Goal: Task Accomplishment & Management: Manage account settings

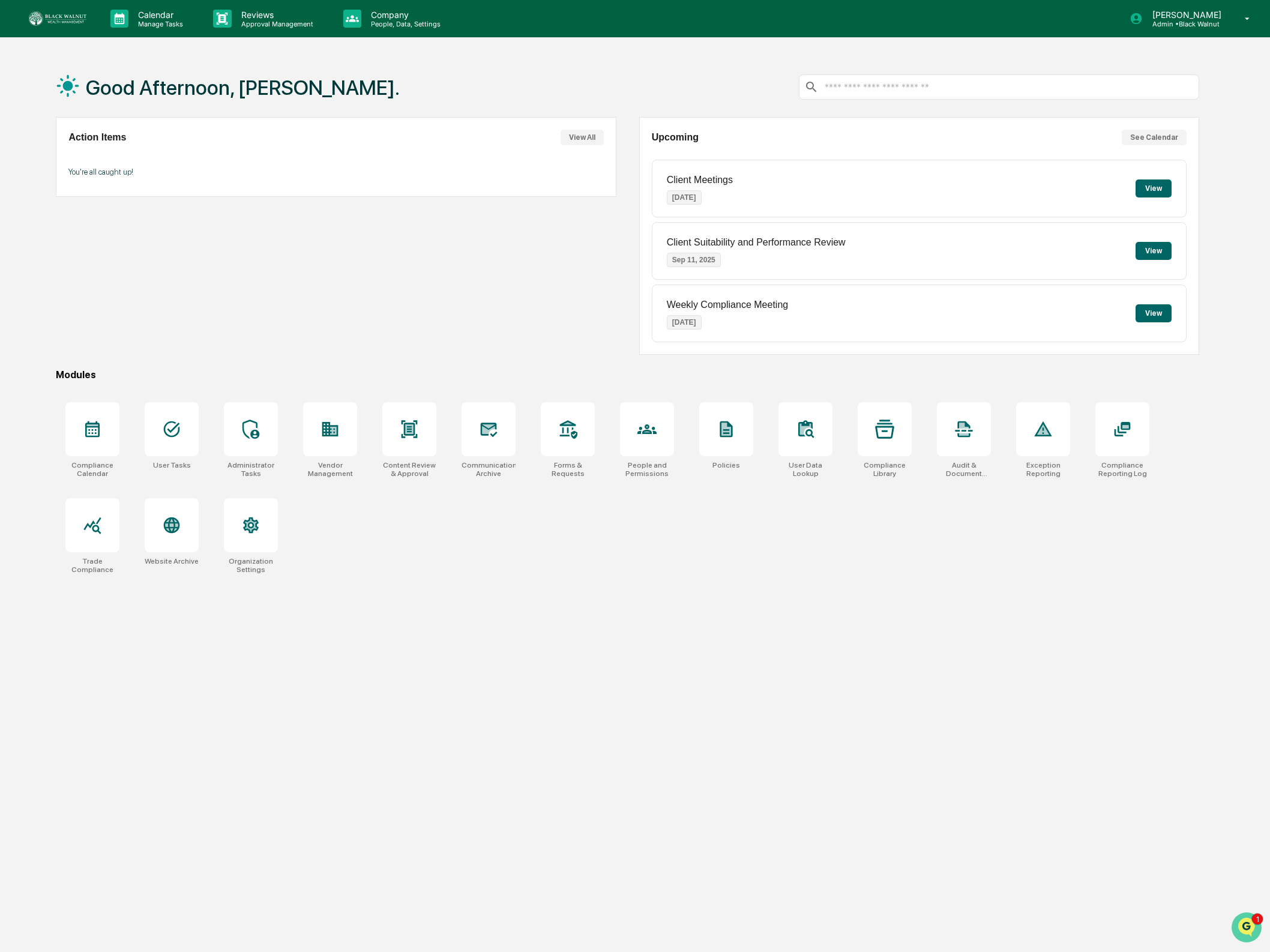
drag, startPoint x: 2471, startPoint y: 1824, endPoint x: 1241, endPoint y: 924, distance: 1524.1
click at [1239, 912] on div "1" at bounding box center [1247, 927] width 33 height 30
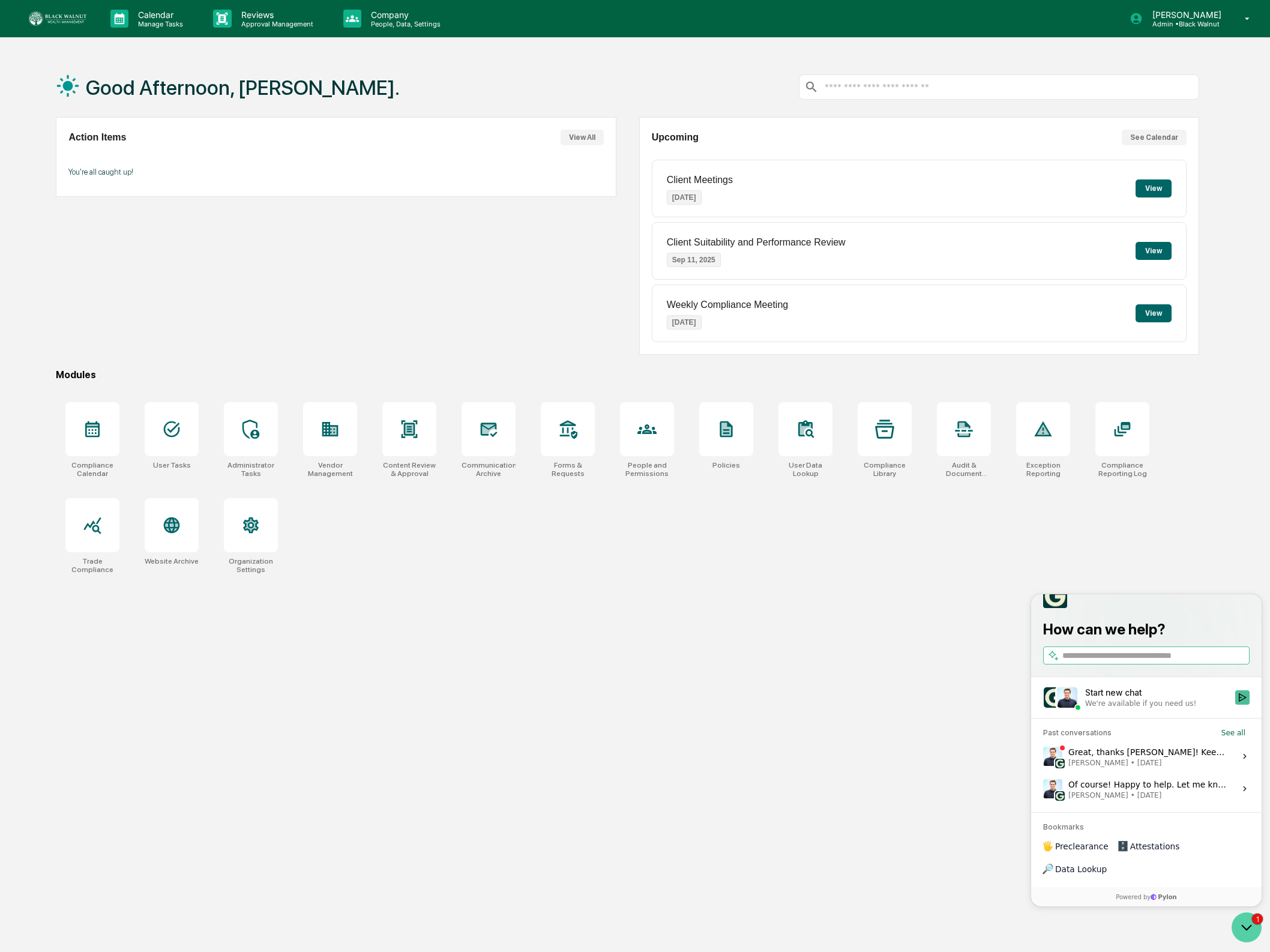
click at [1241, 925] on icon "Open customer support" at bounding box center [1246, 927] width 30 height 30
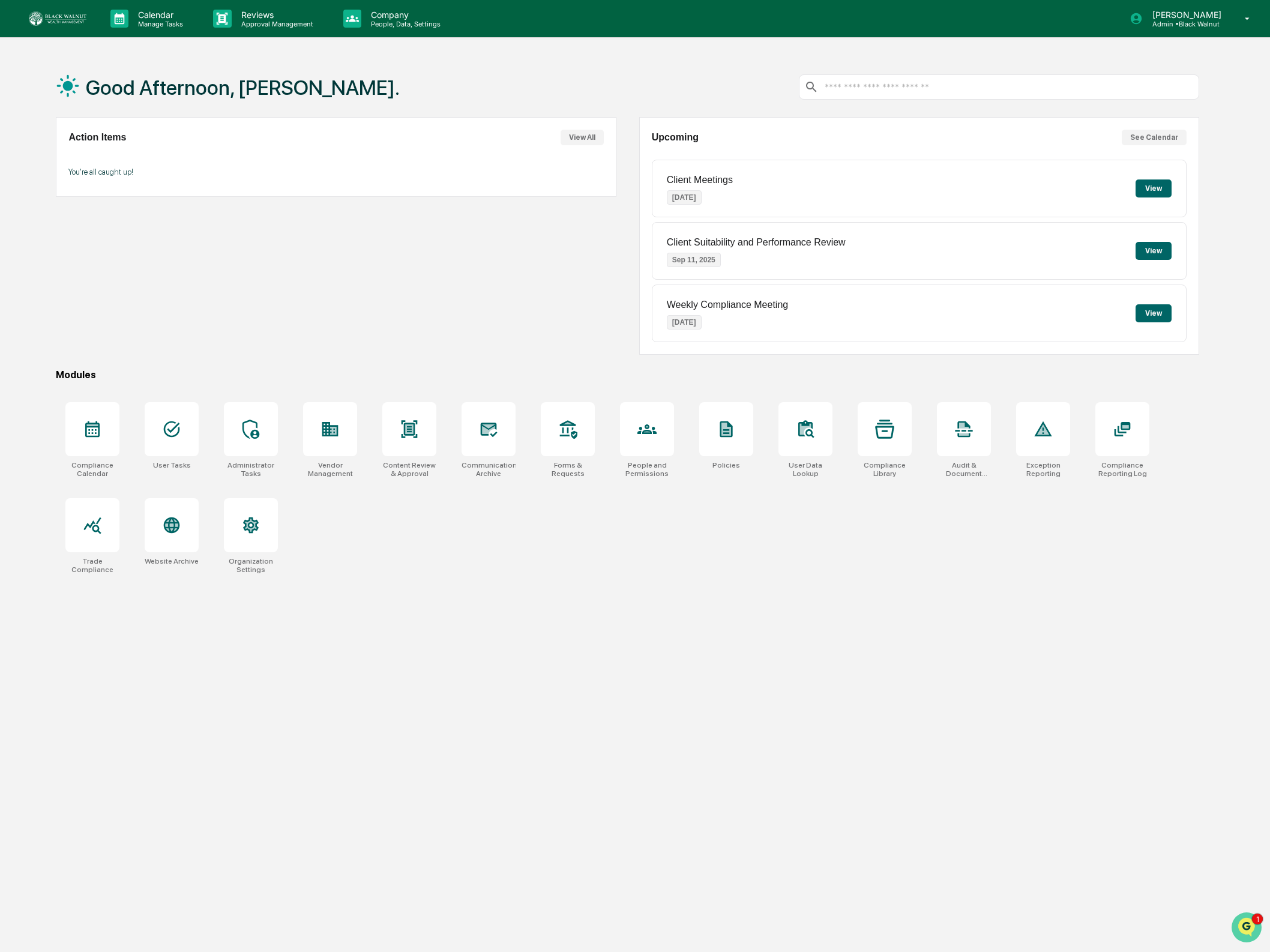
click at [1245, 918] on img "Open customer support" at bounding box center [1246, 926] width 30 height 24
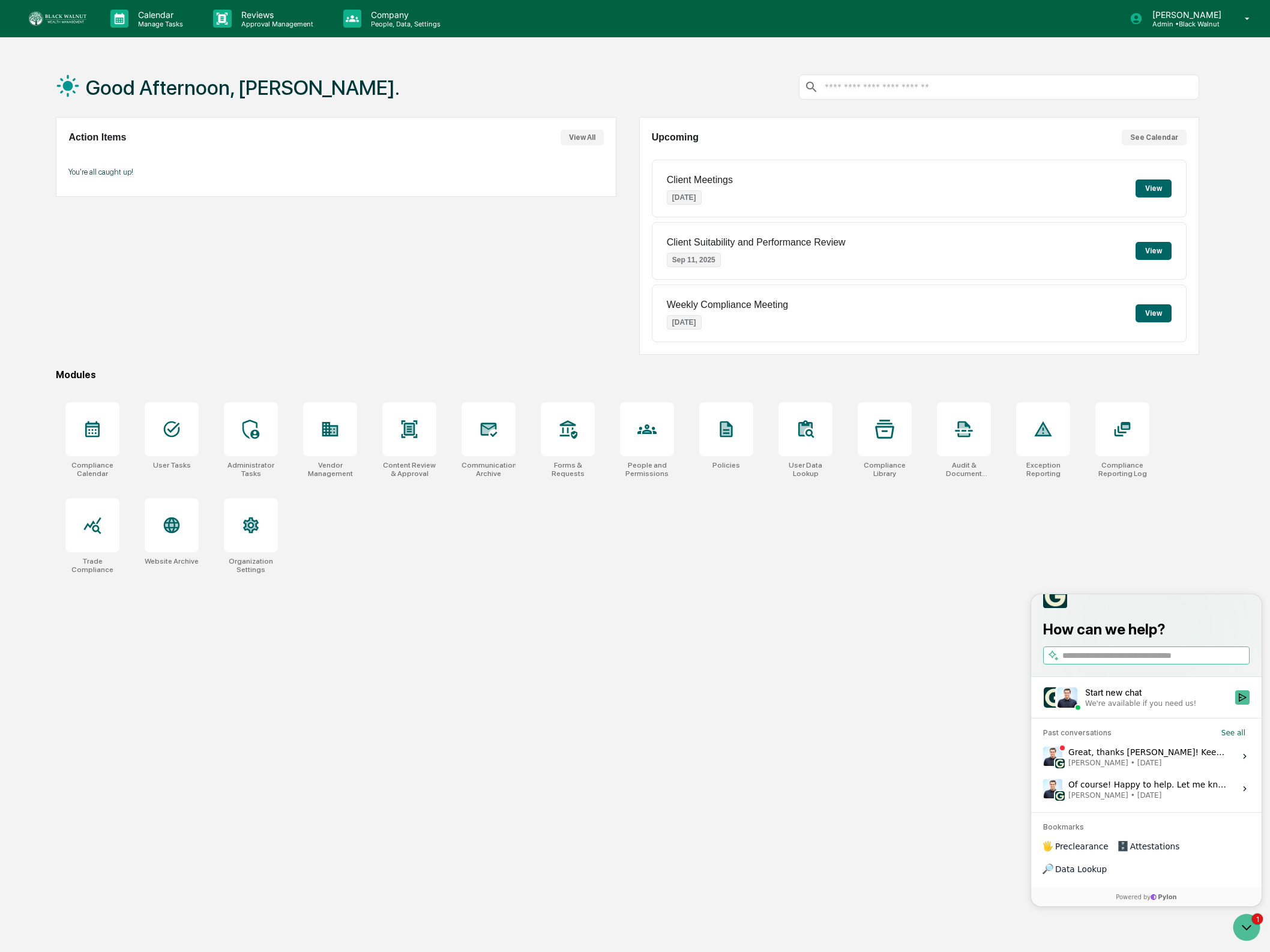
click at [1131, 767] on div "Great, thanks [PERSON_NAME]! Keep us posted if there's any way we can help. [PE…" at bounding box center [1148, 756] width 159 height 23
click at [1043, 757] on button "View issue" at bounding box center [1043, 756] width 1 height 1
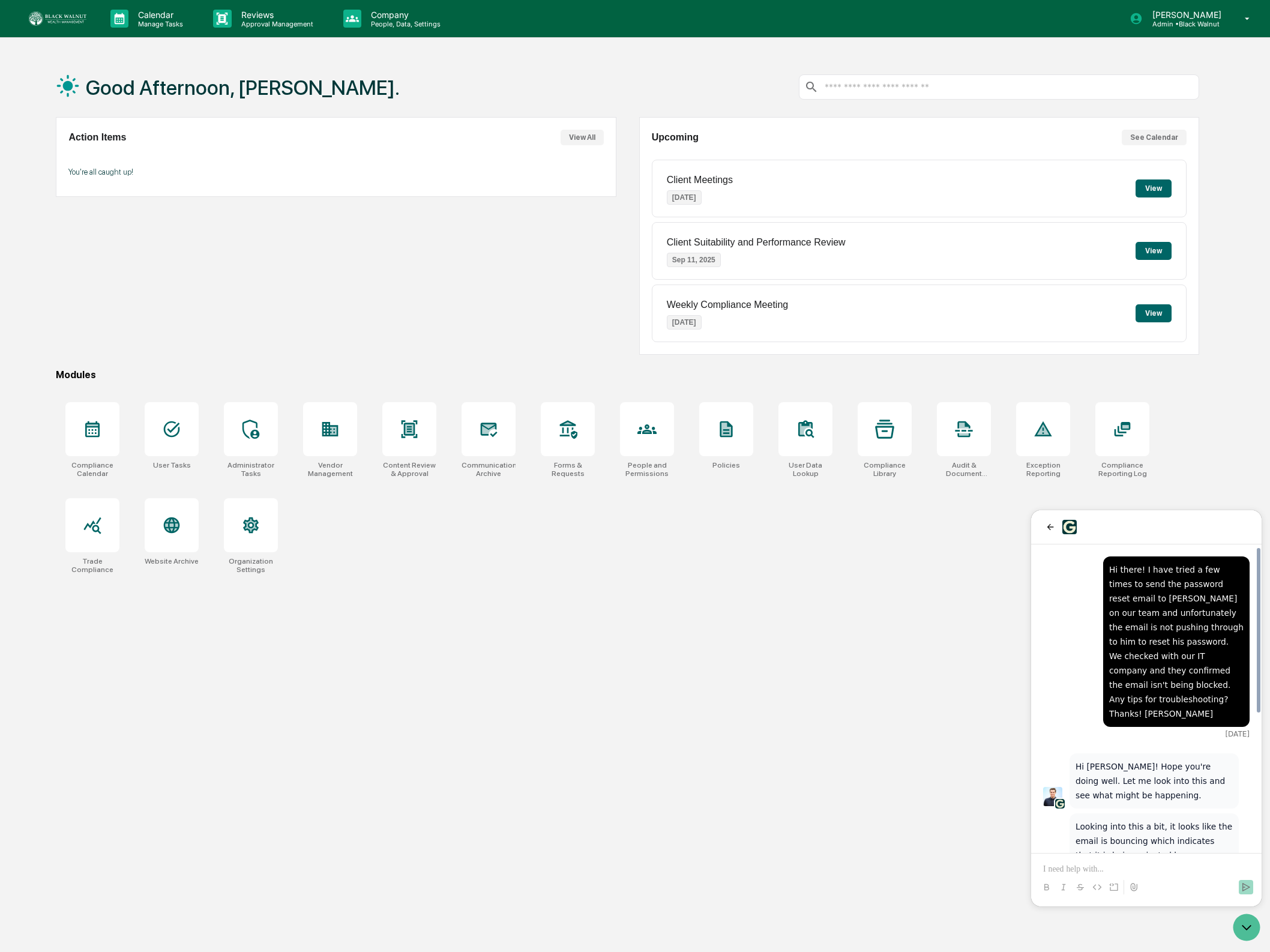
scroll to position [256, 0]
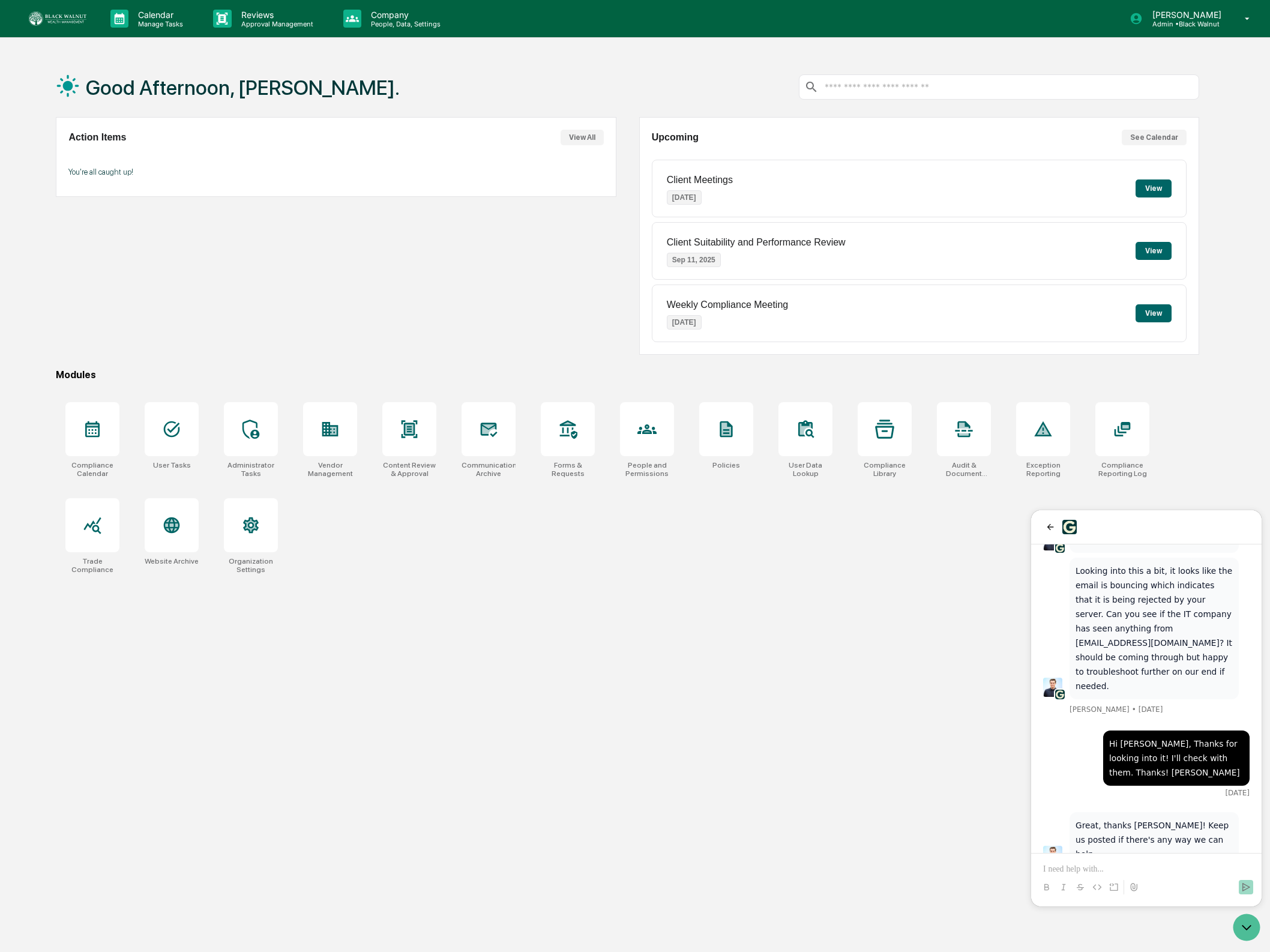
click at [1092, 866] on p at bounding box center [1146, 869] width 207 height 12
click at [1230, 829] on p "**********" at bounding box center [1146, 851] width 207 height 48
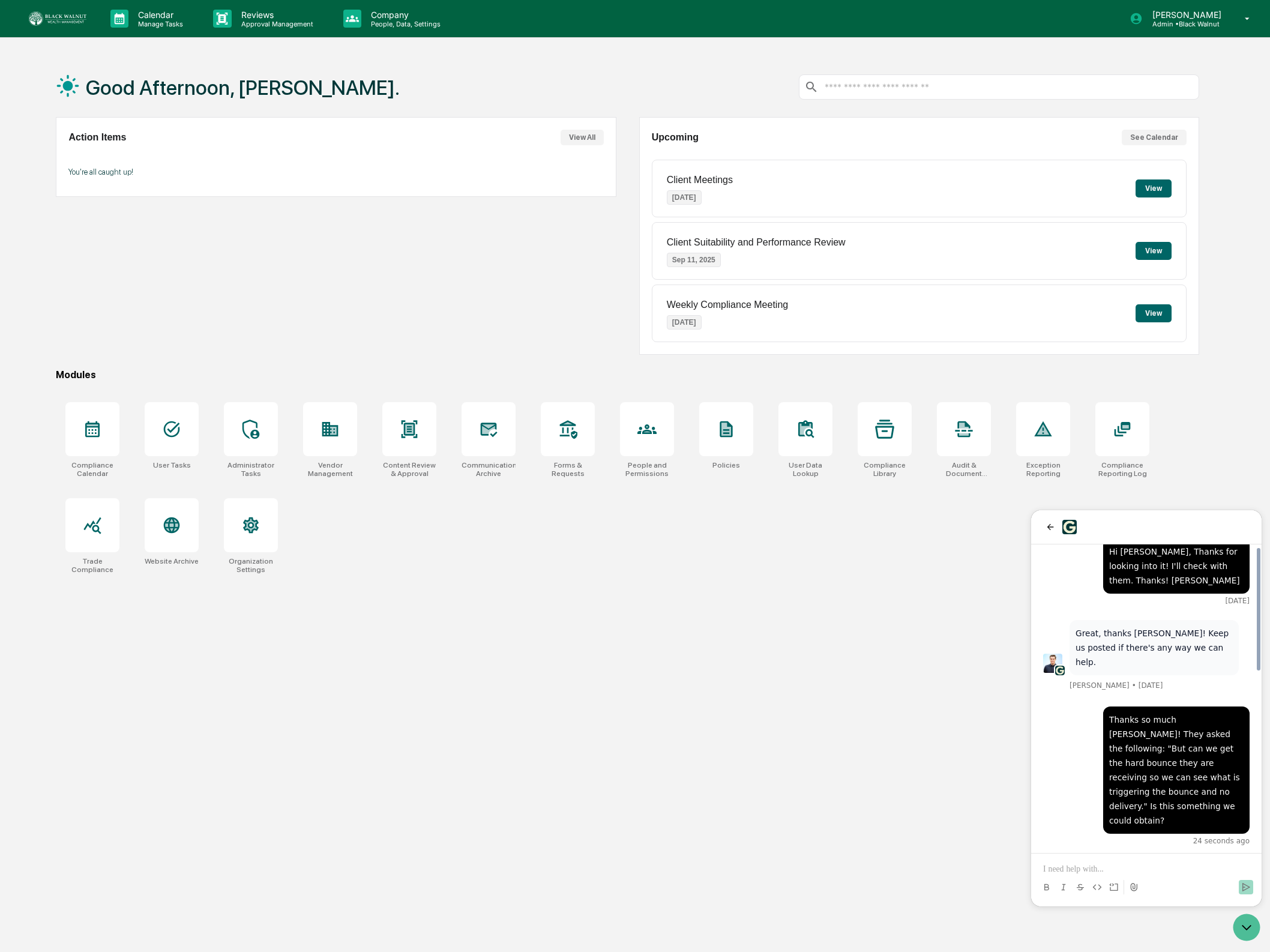
scroll to position [426, 0]
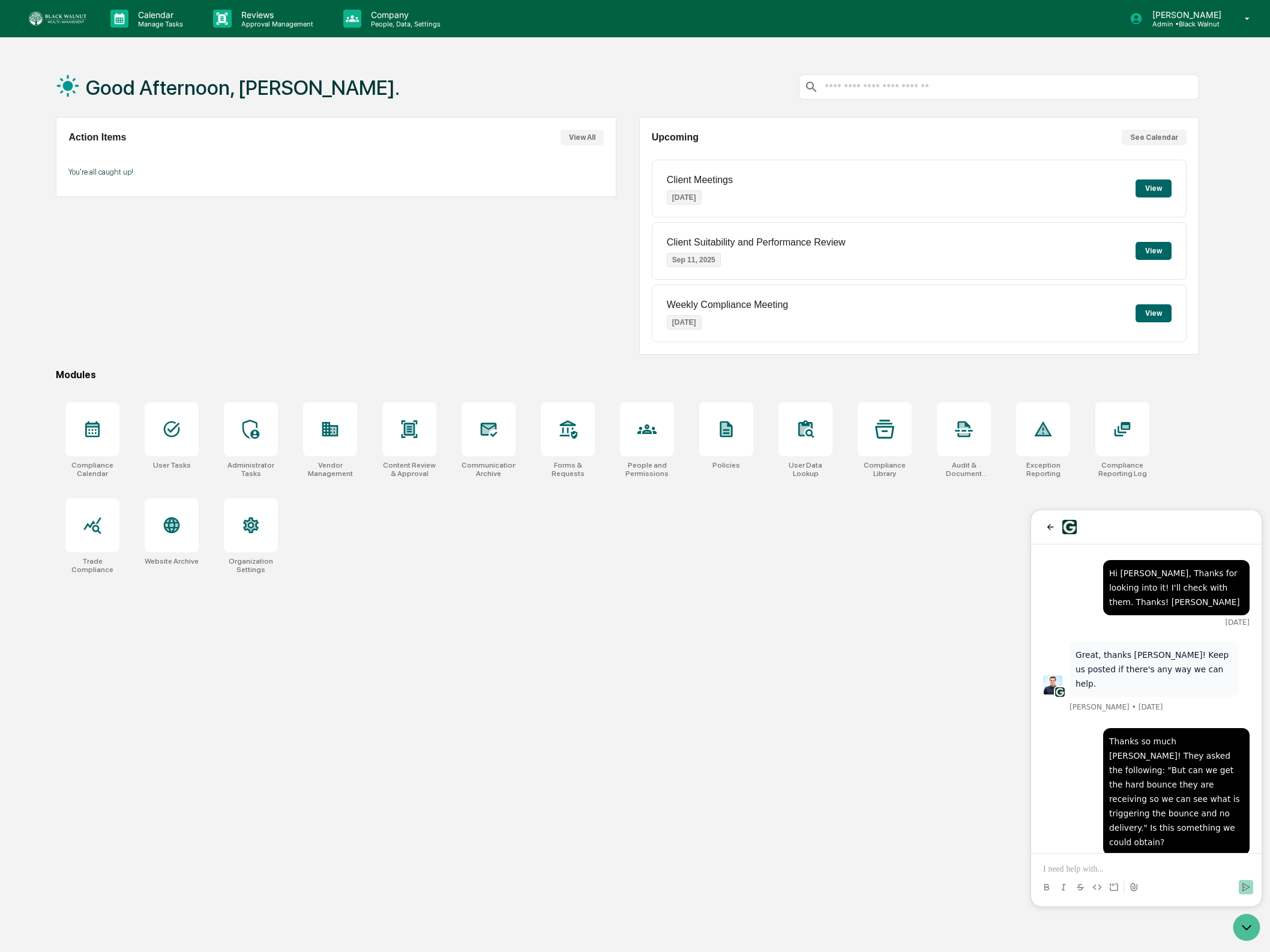
click at [1120, 863] on p at bounding box center [1146, 869] width 207 height 12
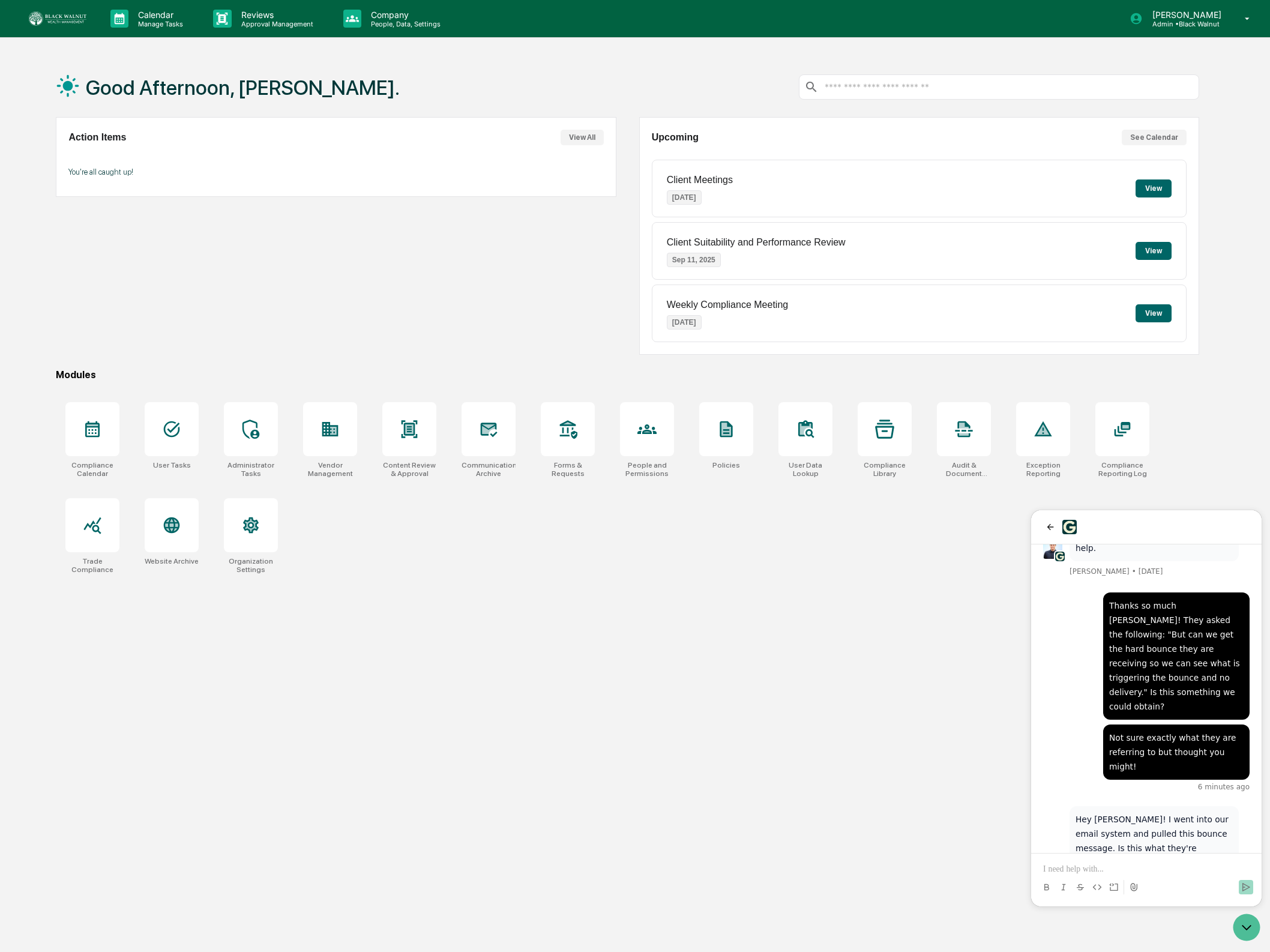
click at [1127, 882] on span "Bounce Message.txt" at bounding box center [1151, 889] width 84 height 12
click at [1058, 867] on p at bounding box center [1146, 869] width 207 height 12
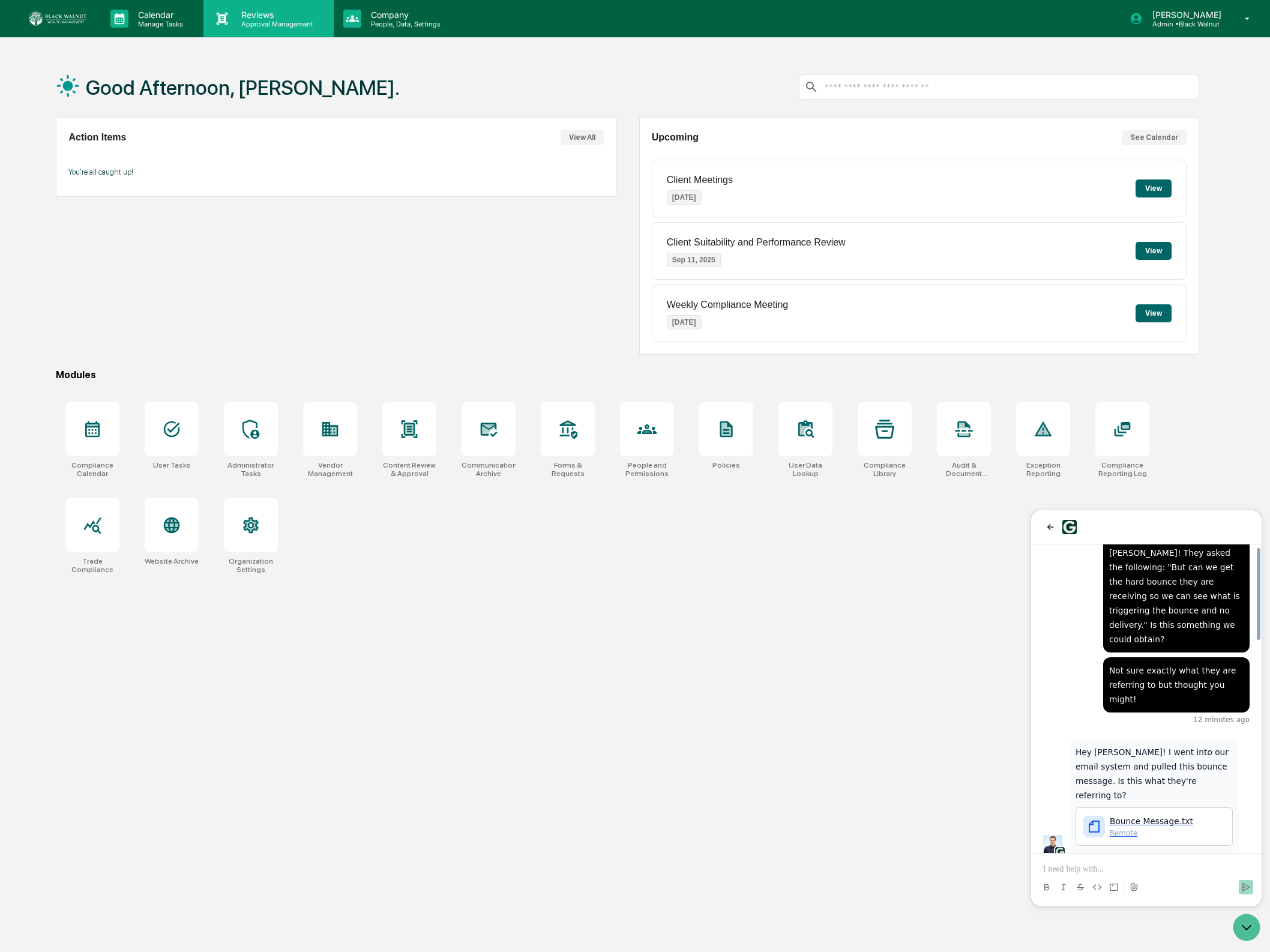
scroll to position [701, 0]
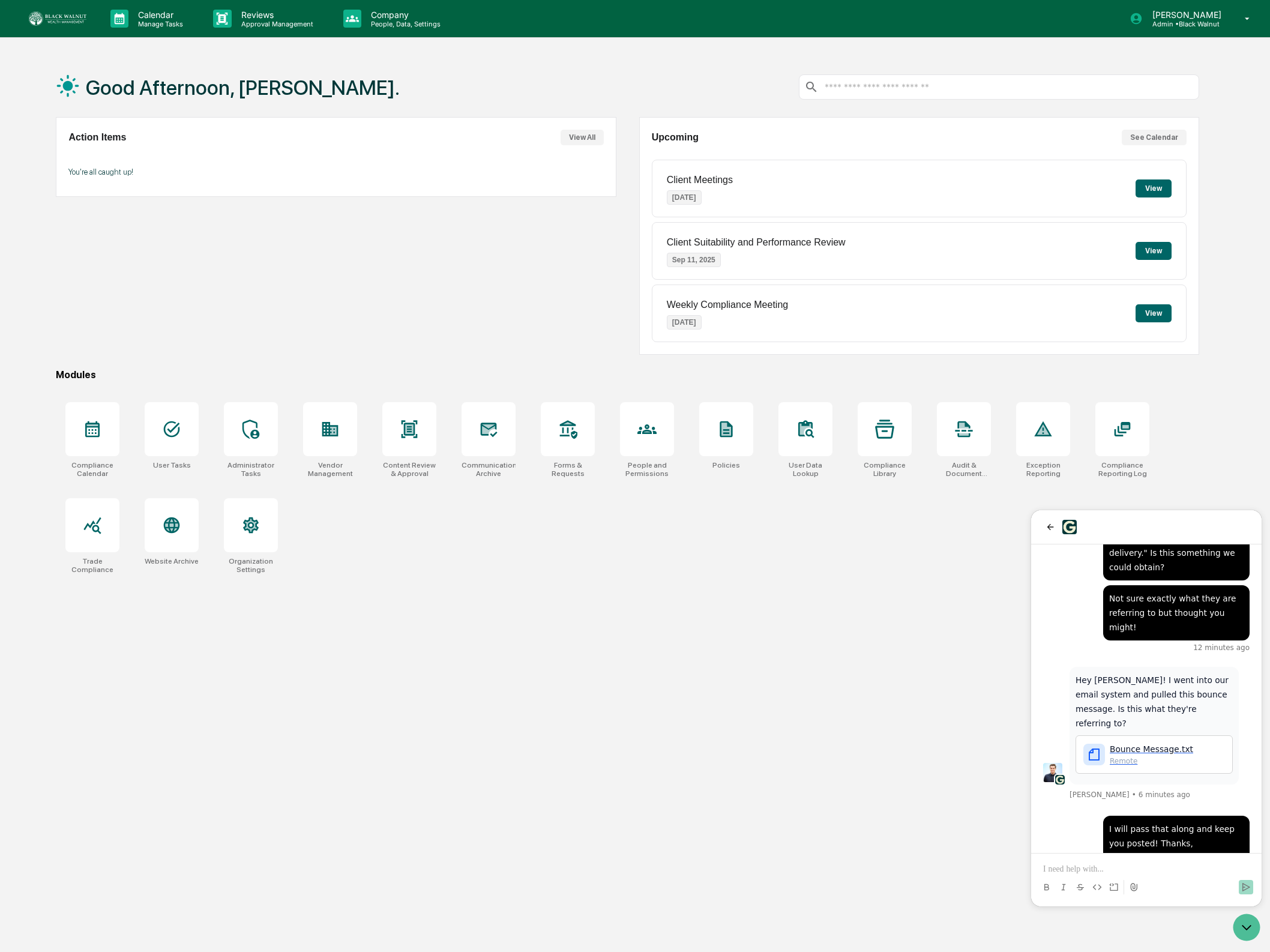
click at [690, 659] on div "Good Afternoon, [PERSON_NAME]. Action Items View All You're all caught up! Upco…" at bounding box center [627, 533] width 1178 height 952
click at [946, 623] on div "Good Afternoon, [PERSON_NAME]. Action Items View All You're all caught up! Upco…" at bounding box center [627, 533] width 1178 height 952
click at [1247, 924] on icon "Open customer support" at bounding box center [1246, 927] width 30 height 30
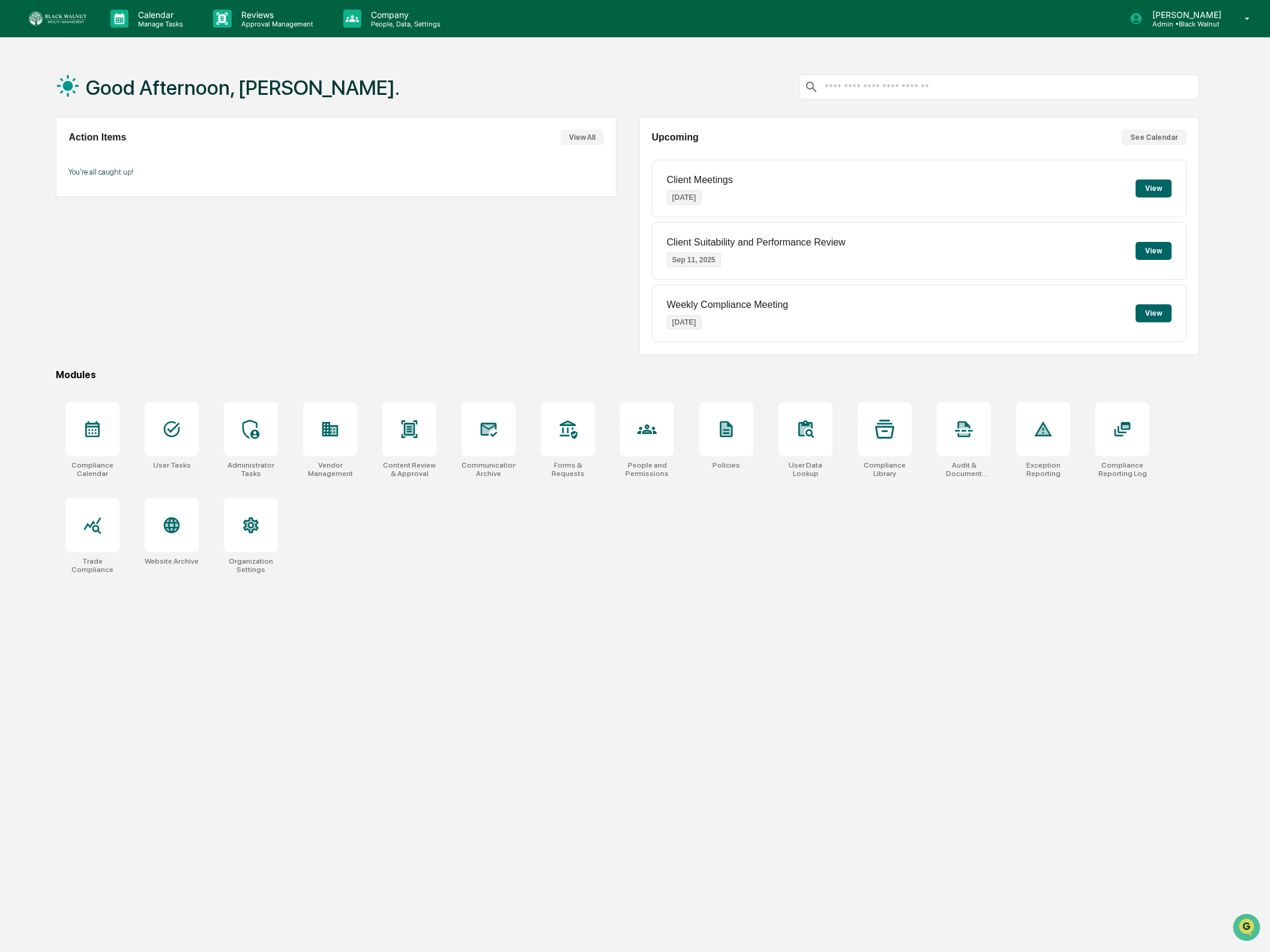
click at [990, 678] on div "Good Afternoon, [PERSON_NAME]. Action Items View All You're all caught up! Upco…" at bounding box center [627, 533] width 1178 height 952
click at [446, 246] on div "Action Items View All You're all caught up!" at bounding box center [335, 236] width 560 height 238
click at [60, 22] on img at bounding box center [57, 18] width 57 height 14
click at [73, 16] on img at bounding box center [57, 18] width 57 height 14
click at [365, 14] on p "Company" at bounding box center [404, 15] width 85 height 11
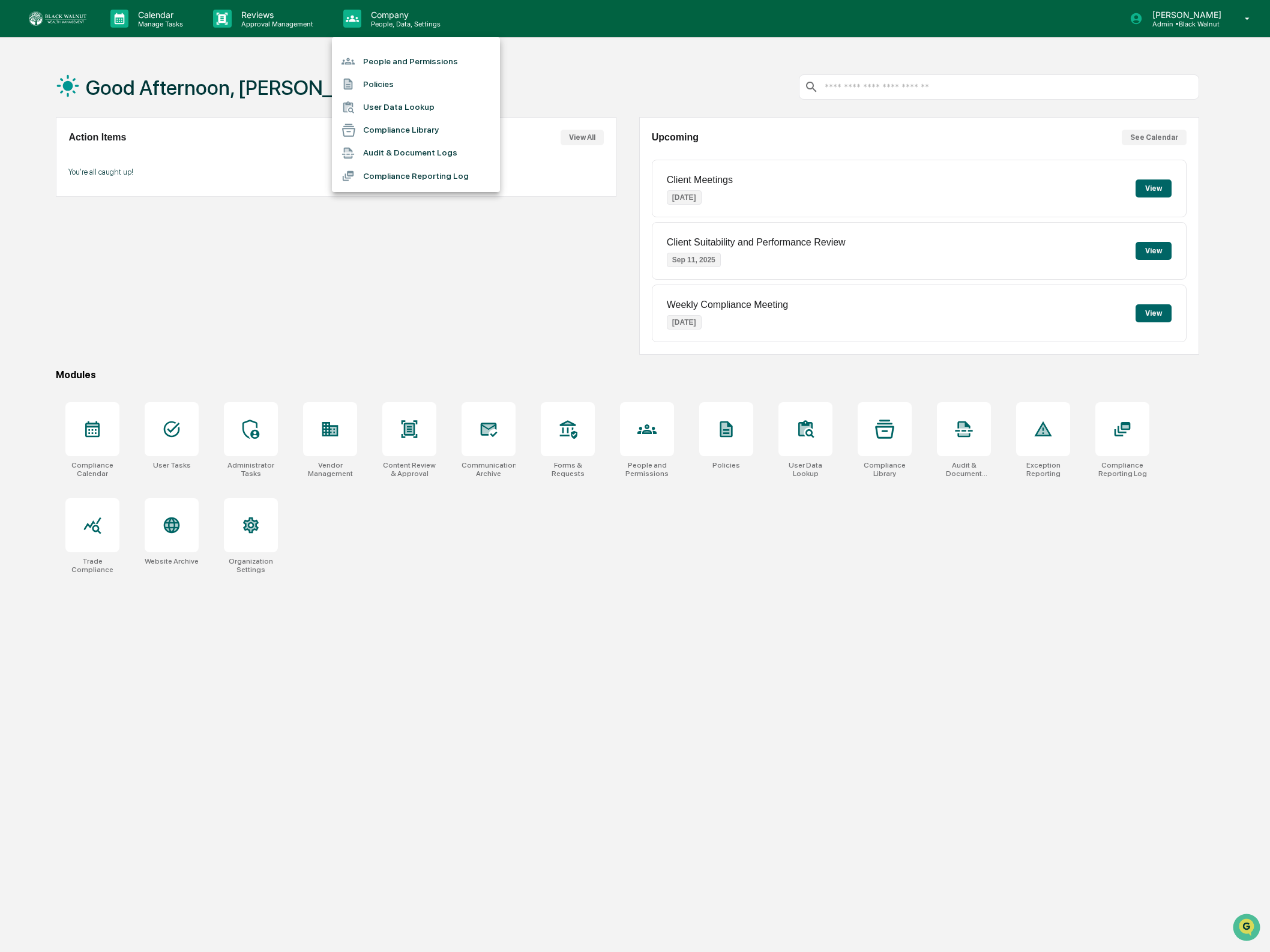
click at [364, 62] on li "People and Permissions" at bounding box center [415, 62] width 168 height 23
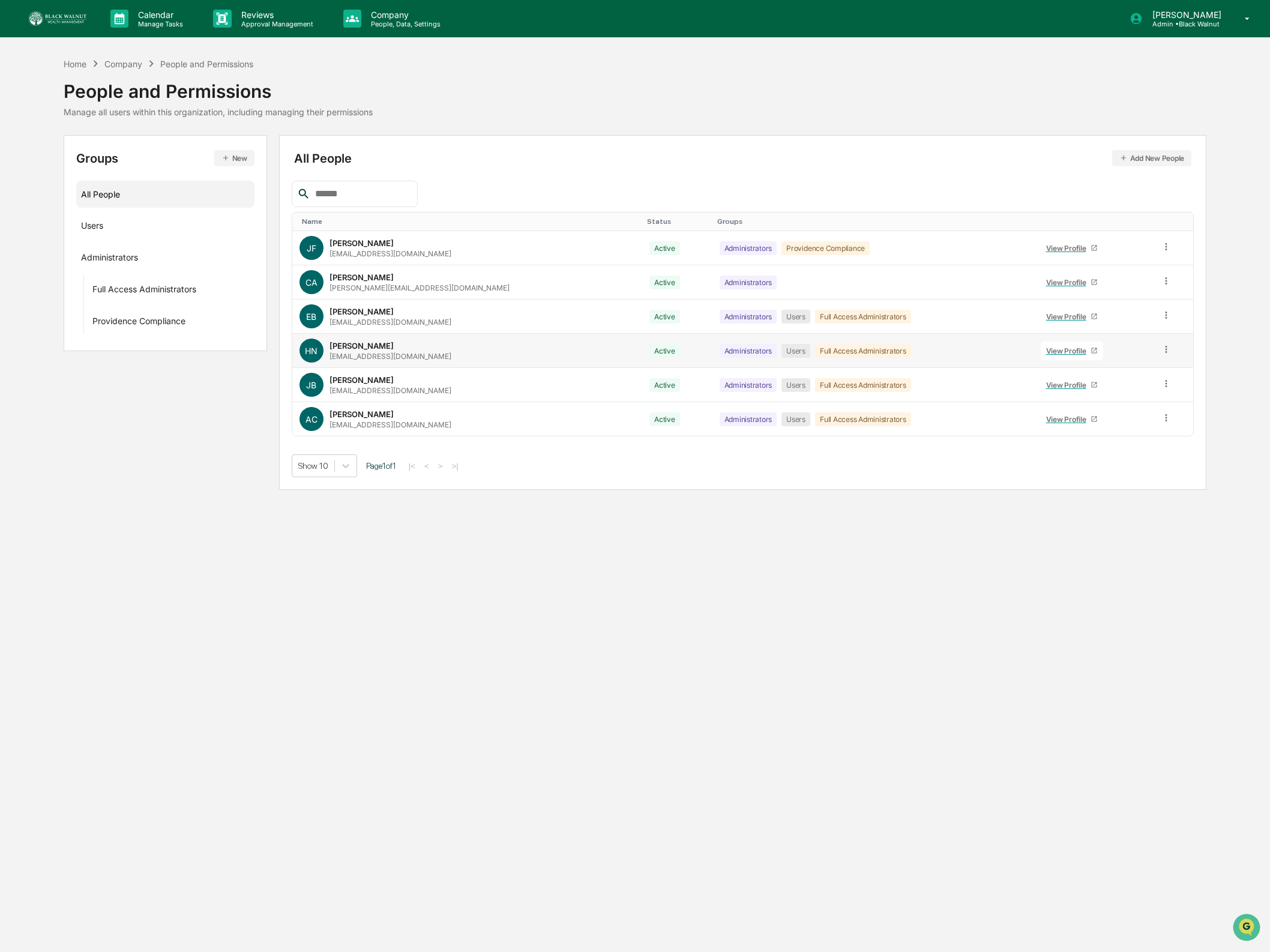
click at [1165, 355] on icon at bounding box center [1166, 349] width 11 height 11
click at [1110, 437] on div "Reset Password" at bounding box center [1112, 441] width 99 height 14
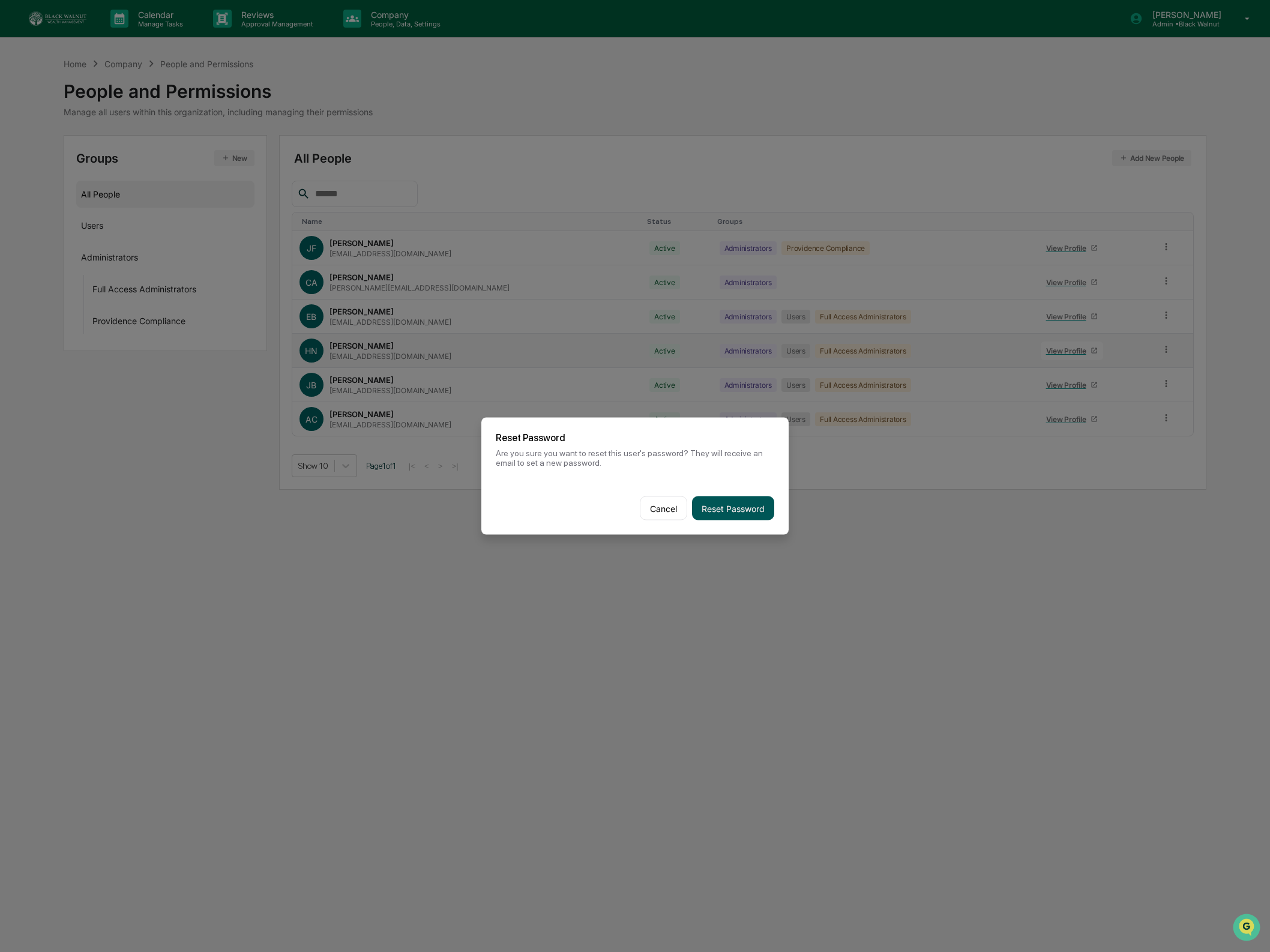
click at [754, 508] on button "Reset Password" at bounding box center [732, 508] width 82 height 24
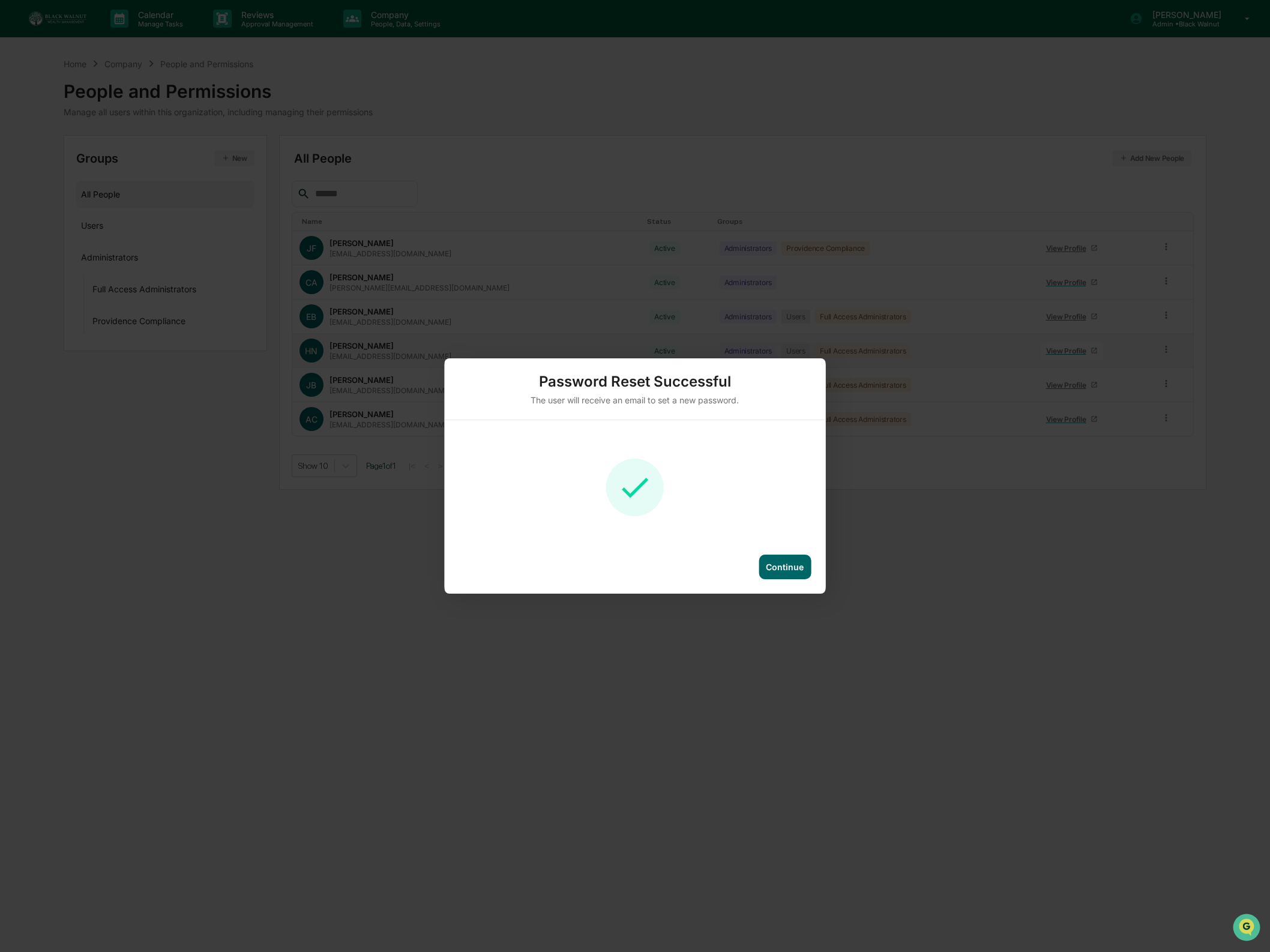
click at [786, 580] on div "Continue" at bounding box center [635, 574] width 381 height 39
click at [805, 568] on div "Continue" at bounding box center [784, 567] width 52 height 25
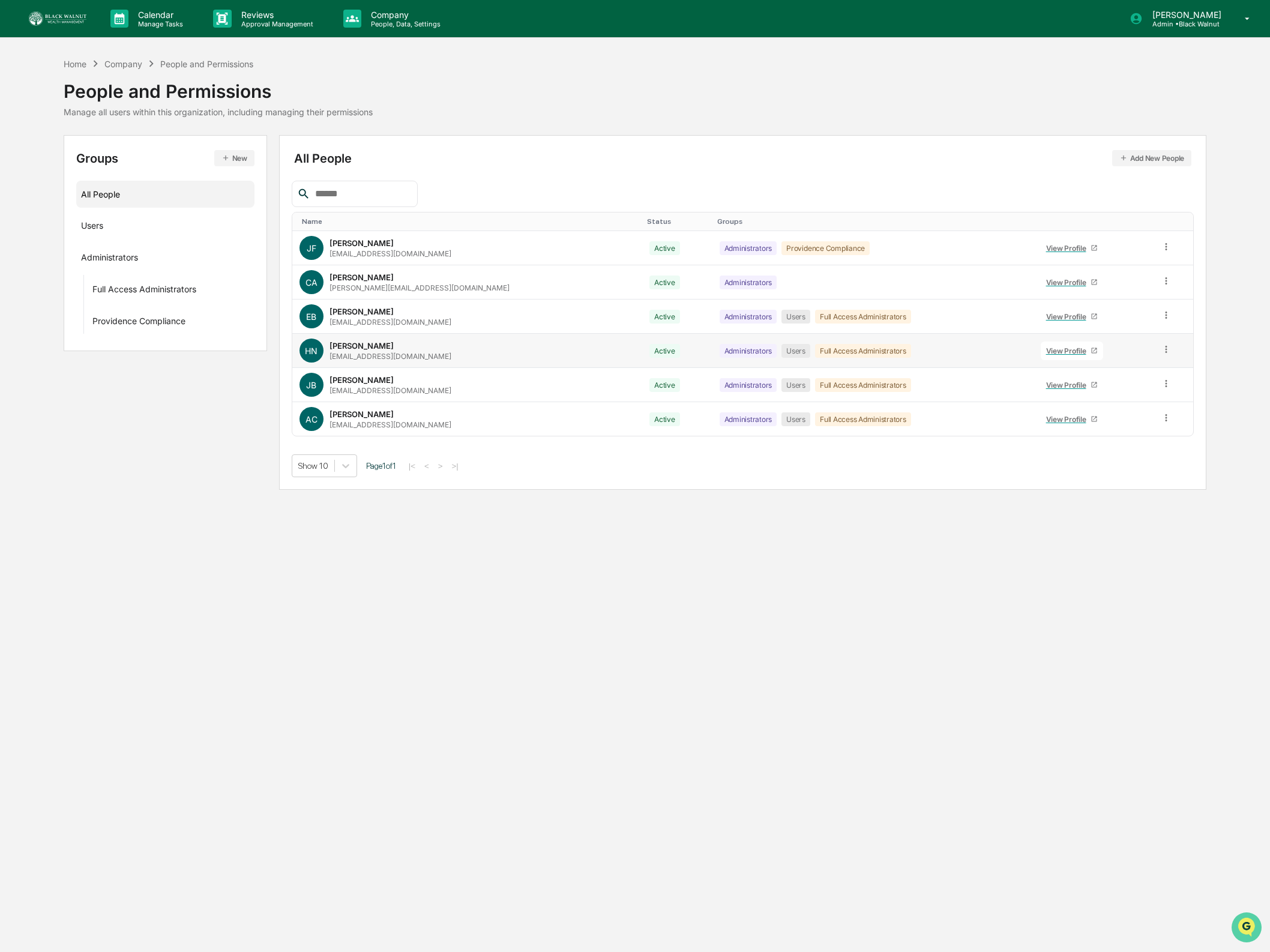
click at [1245, 931] on icon "Open customer support" at bounding box center [1246, 942] width 30 height 30
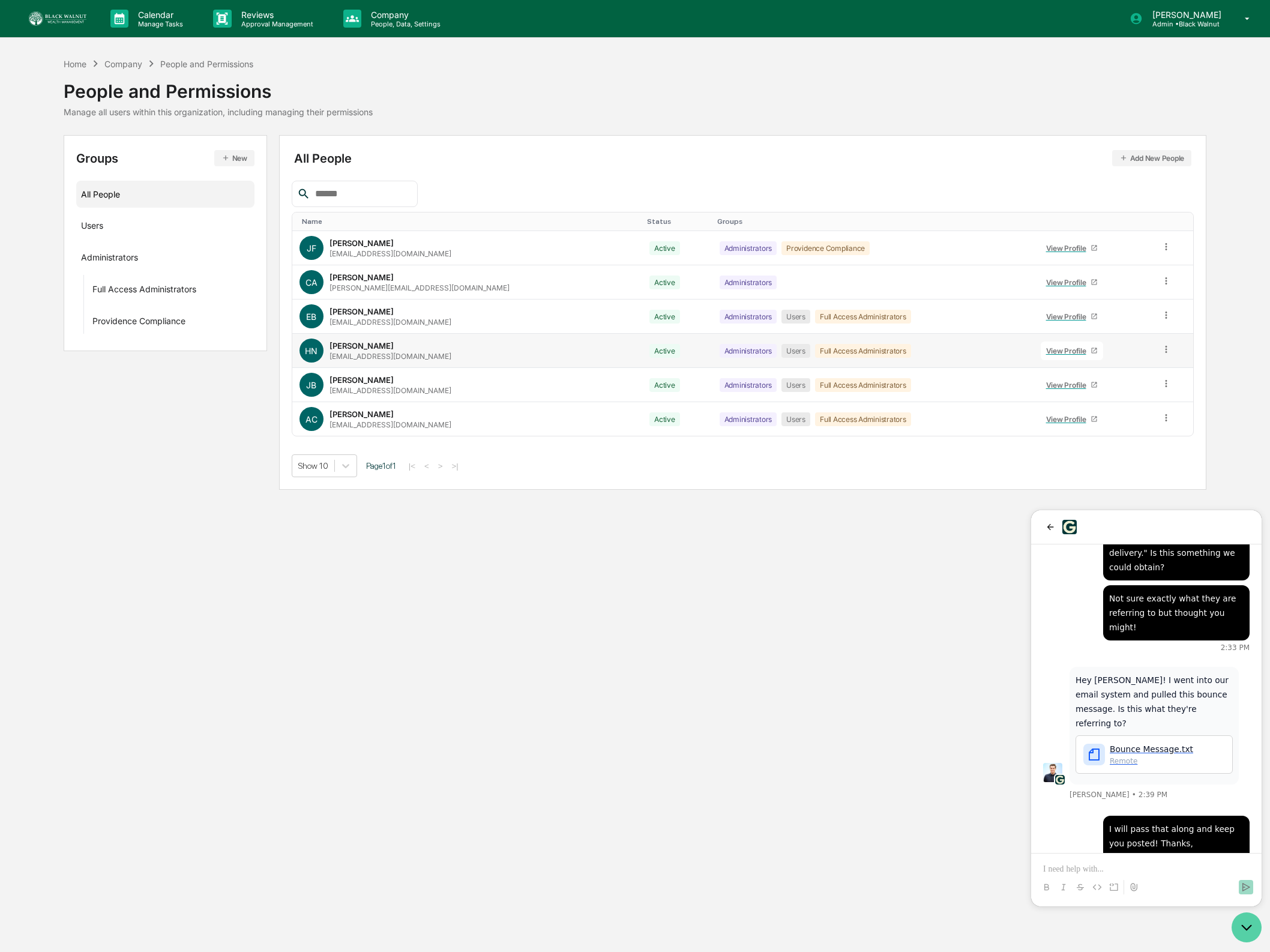
click at [1239, 924] on icon "Open customer support" at bounding box center [1246, 927] width 30 height 30
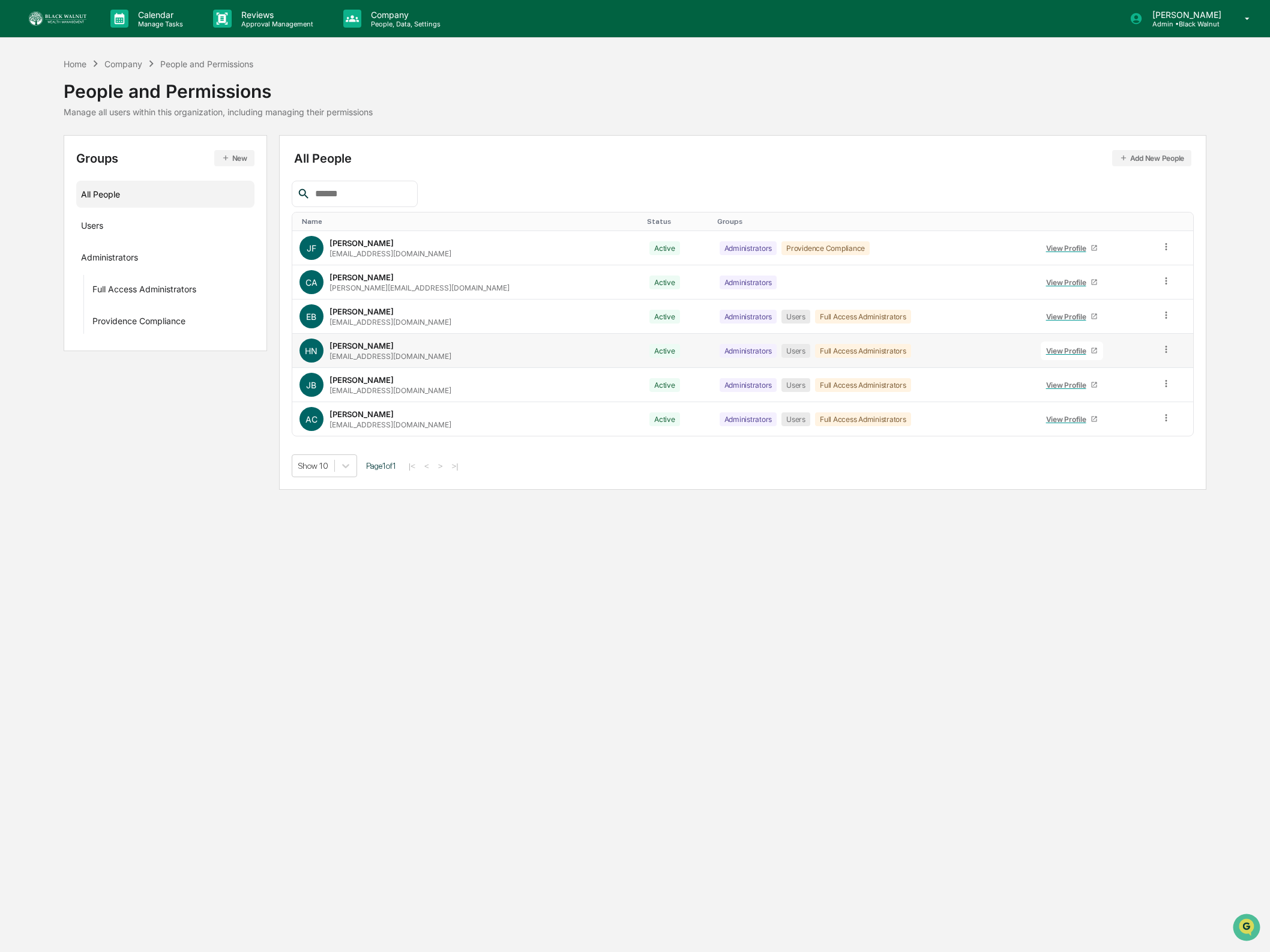
click at [450, 566] on div "Calendar Manage Tasks Reviews Approval Management Company People, Data, Setting…" at bounding box center [635, 476] width 1270 height 952
click at [342, 345] on div "[PERSON_NAME]" at bounding box center [361, 345] width 64 height 10
click at [1258, 931] on icon "Open customer support" at bounding box center [1246, 942] width 30 height 30
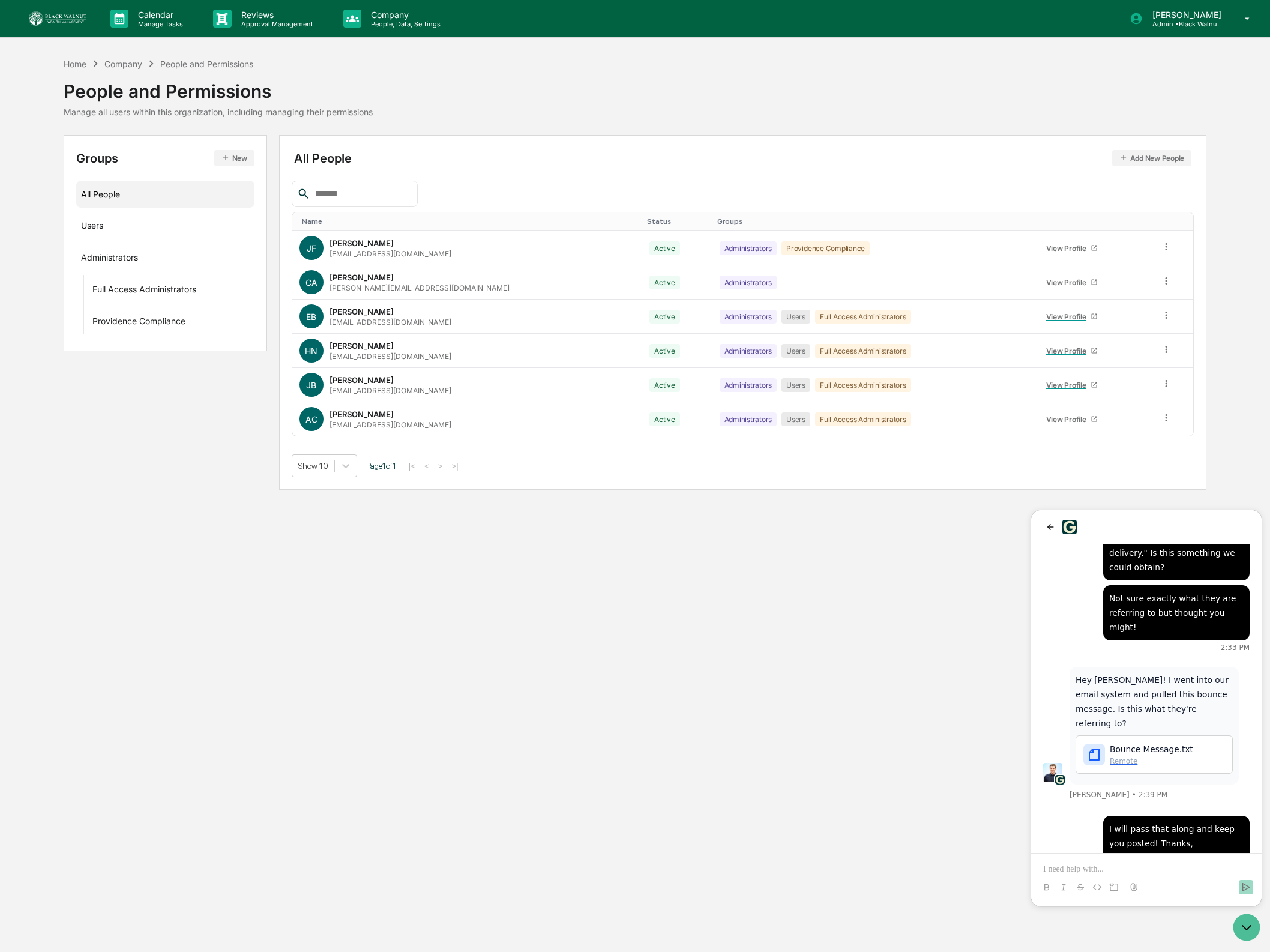
click at [1141, 743] on span "Bounce Message.txt" at bounding box center [1151, 749] width 84 height 12
click at [1163, 319] on icon at bounding box center [1166, 315] width 11 height 11
click at [1122, 403] on div "Reset Password" at bounding box center [1112, 406] width 99 height 14
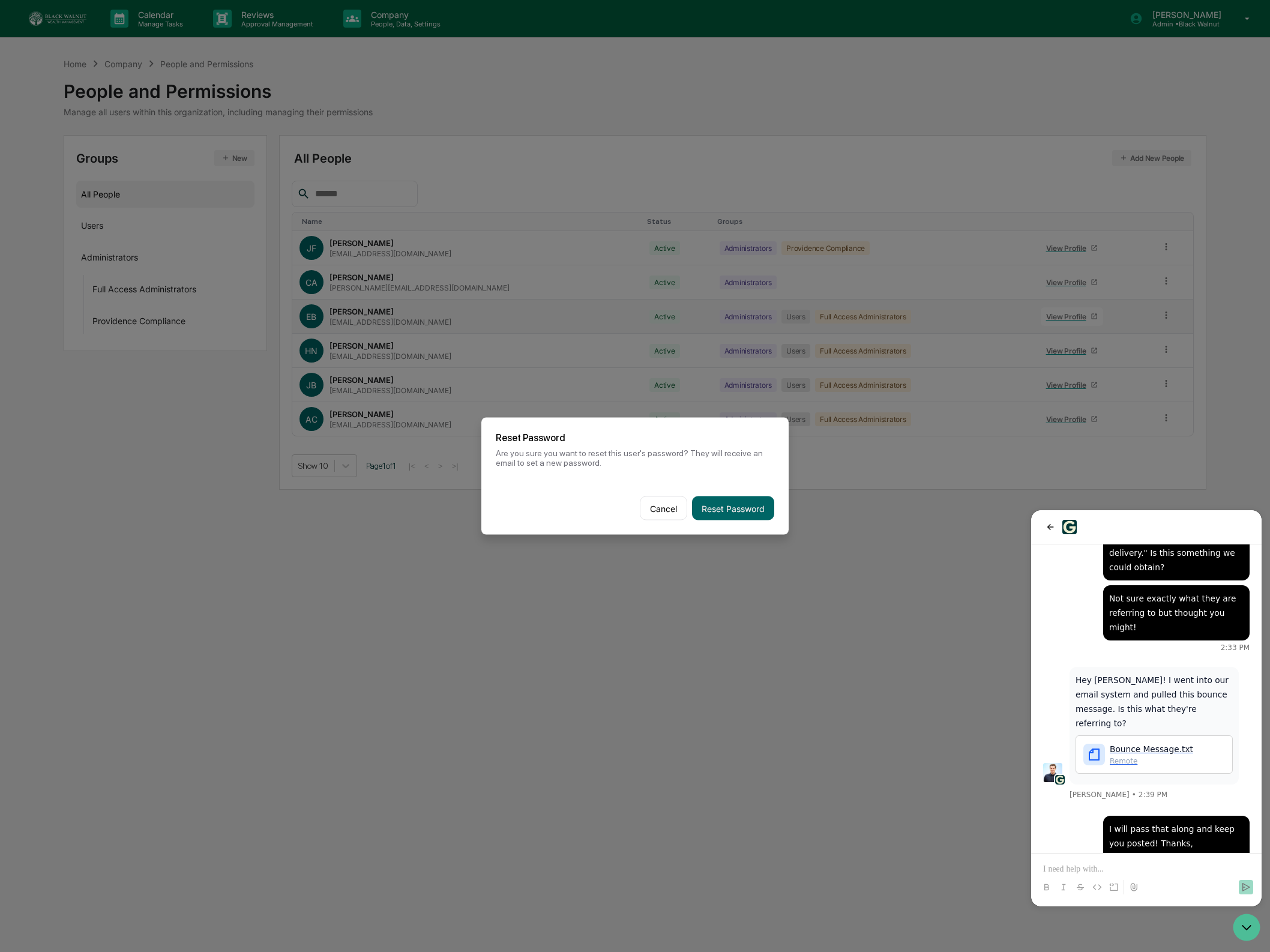
click at [731, 513] on button "Reset Password" at bounding box center [732, 508] width 82 height 24
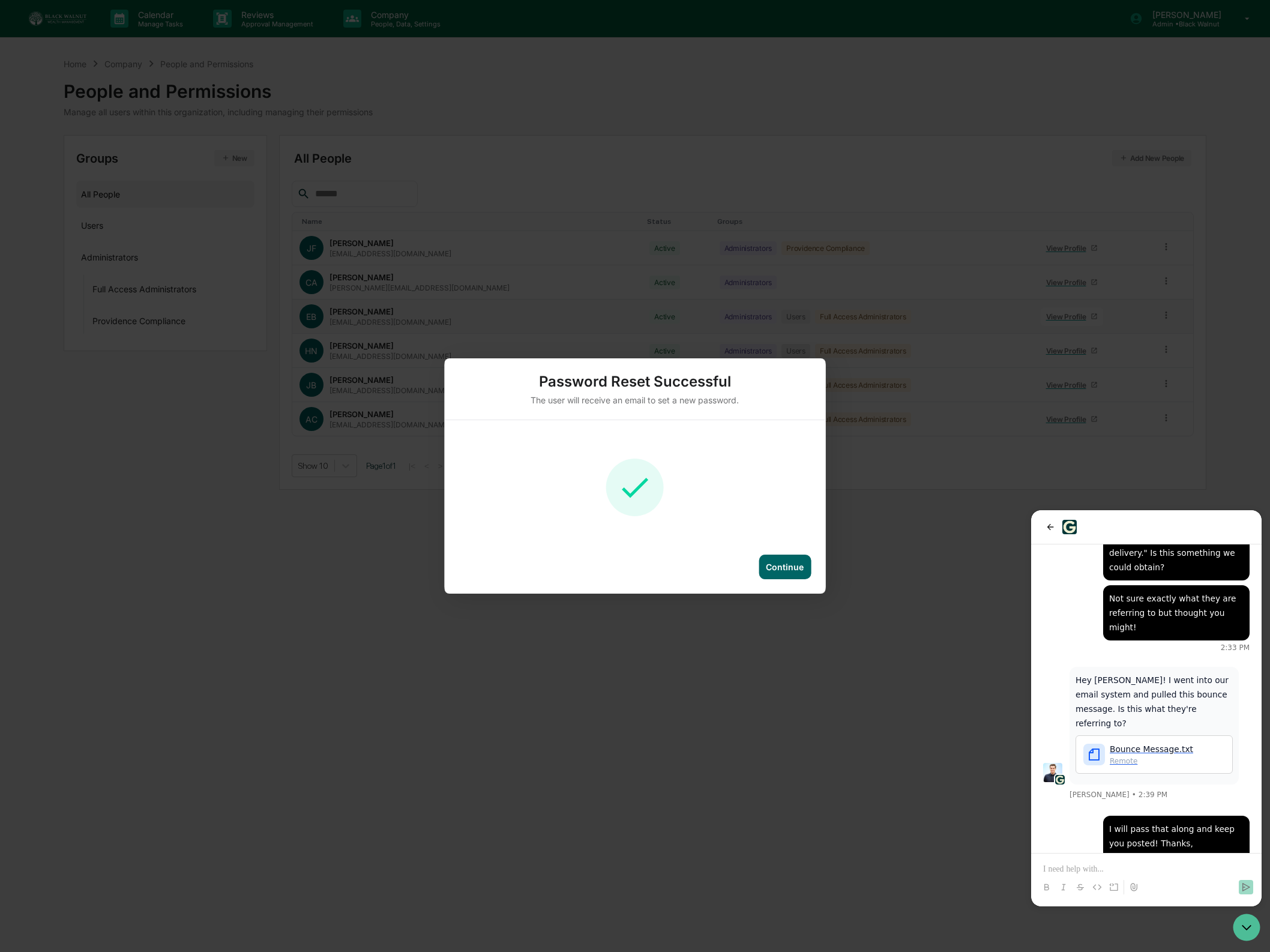
click at [797, 569] on div "Continue" at bounding box center [784, 567] width 38 height 11
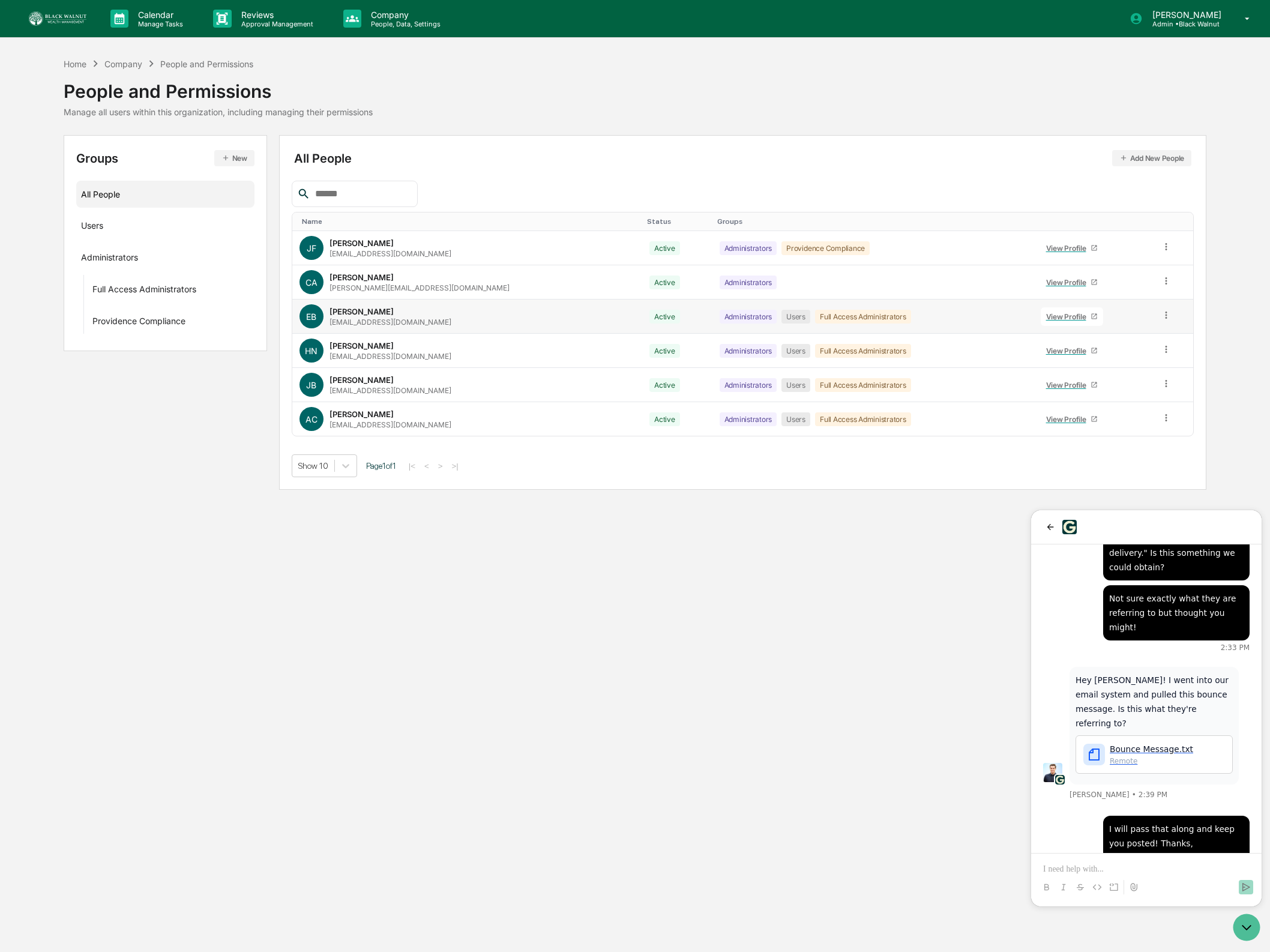
click at [1148, 743] on span "Bounce Message.txt" at bounding box center [1151, 749] width 84 height 12
click at [1091, 856] on div at bounding box center [1146, 876] width 221 height 46
click at [1086, 861] on div at bounding box center [1146, 876] width 221 height 46
click at [1086, 863] on p at bounding box center [1146, 869] width 207 height 12
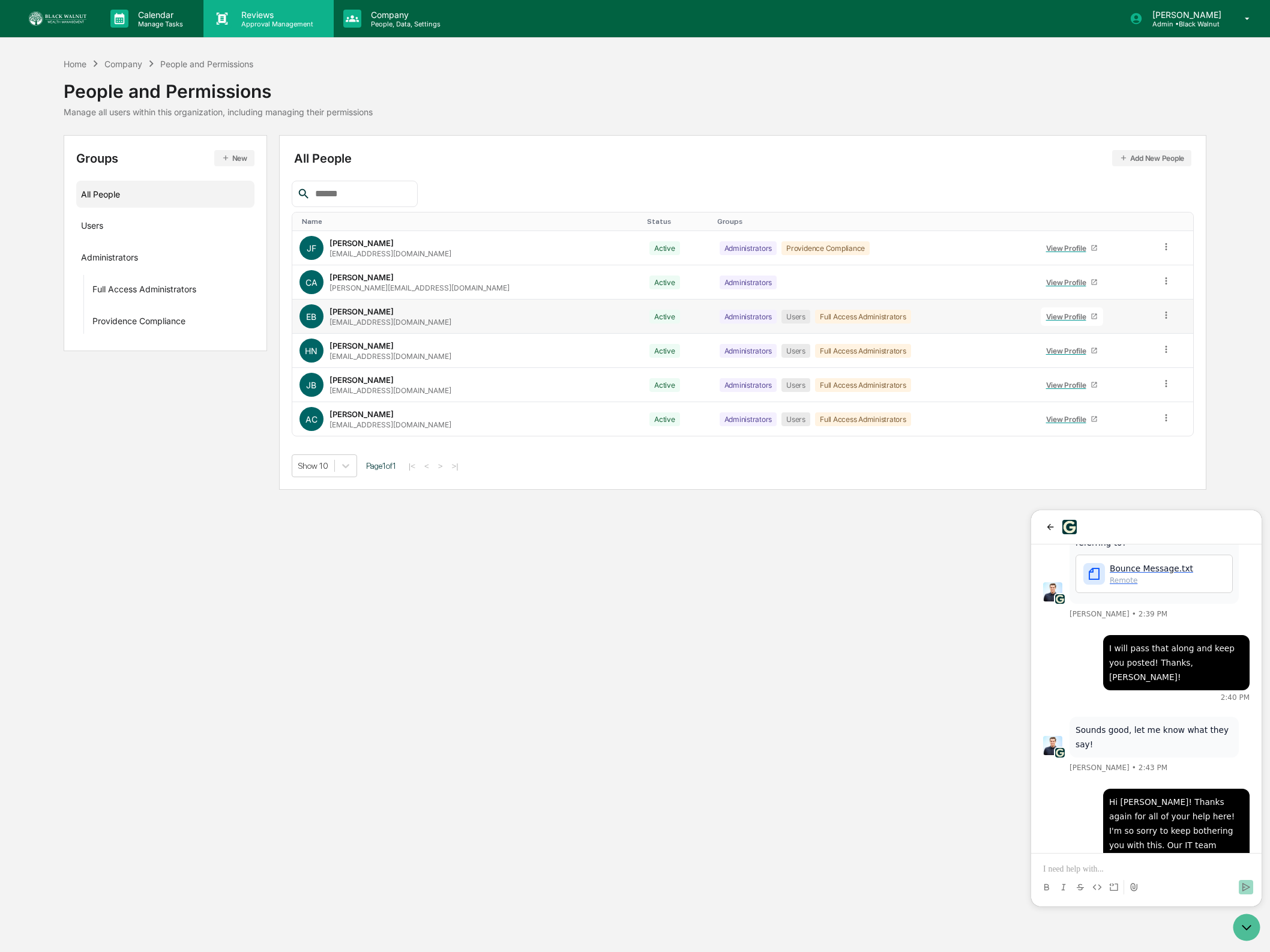
scroll to position [1028, 0]
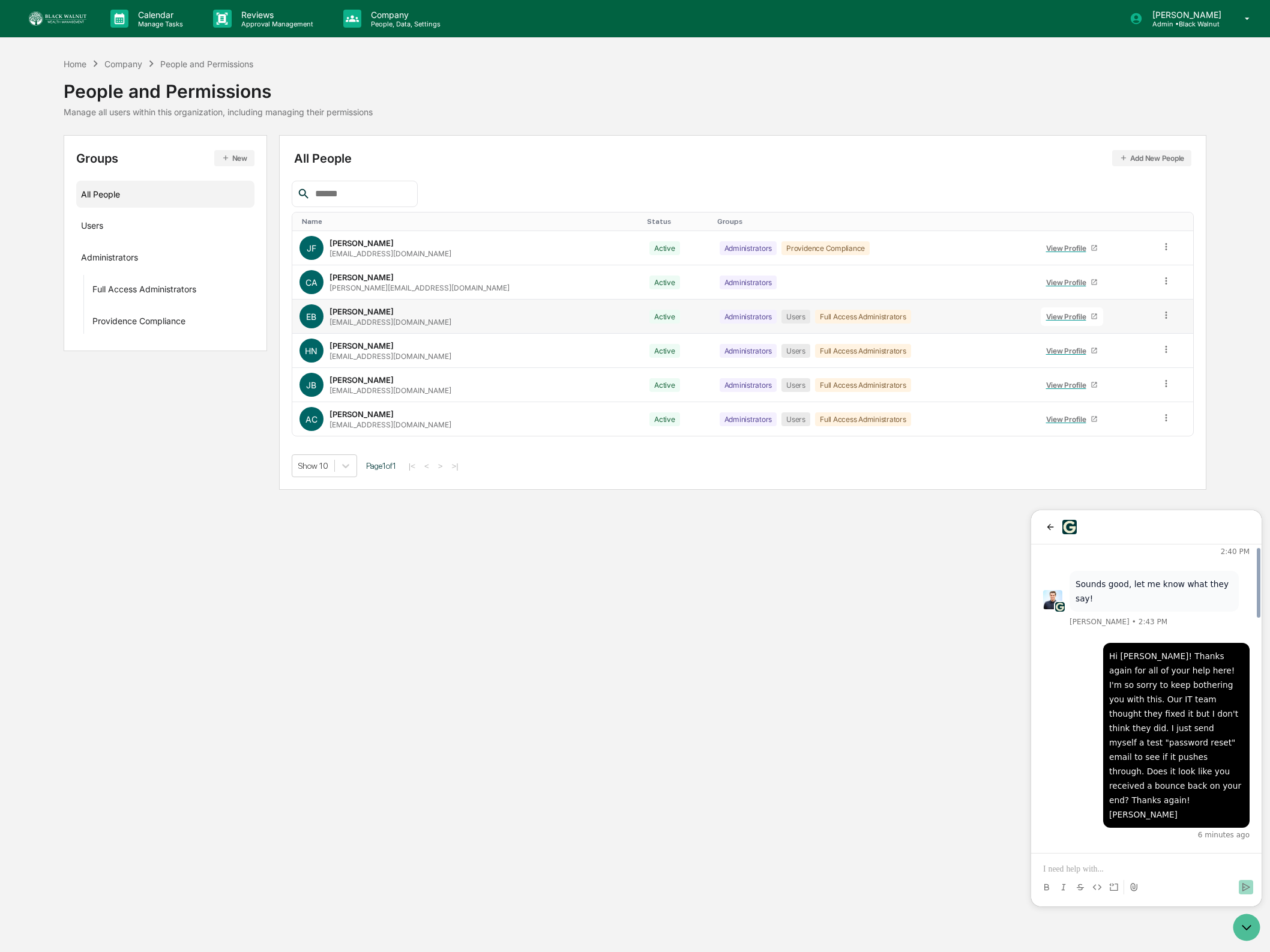
click at [1126, 867] on p at bounding box center [1146, 869] width 207 height 12
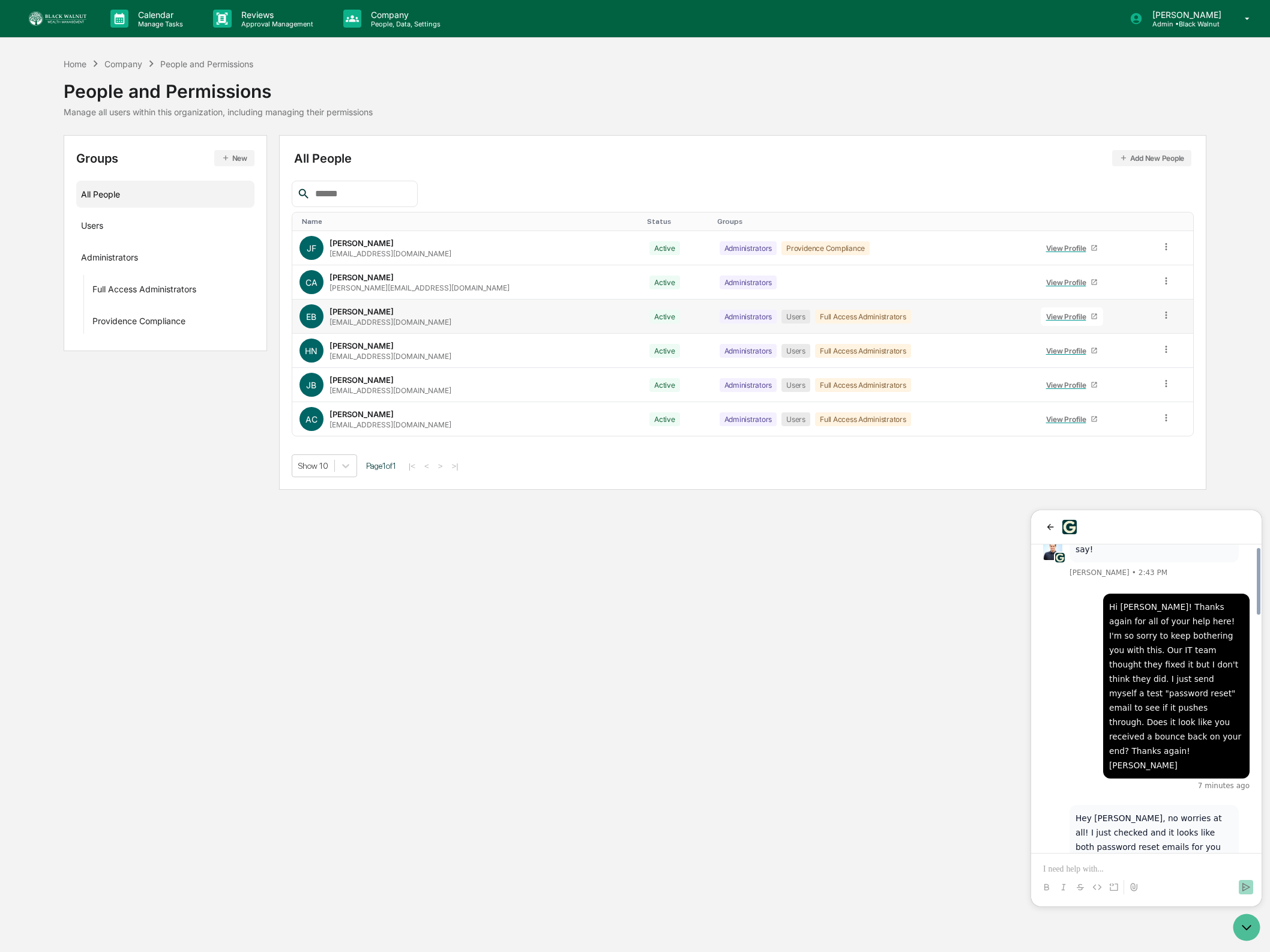
click at [950, 652] on div "Calendar Manage Tasks Reviews Approval Management Company People, Data, Setting…" at bounding box center [635, 476] width 1270 height 952
click at [118, 10] on icon at bounding box center [119, 18] width 18 height 18
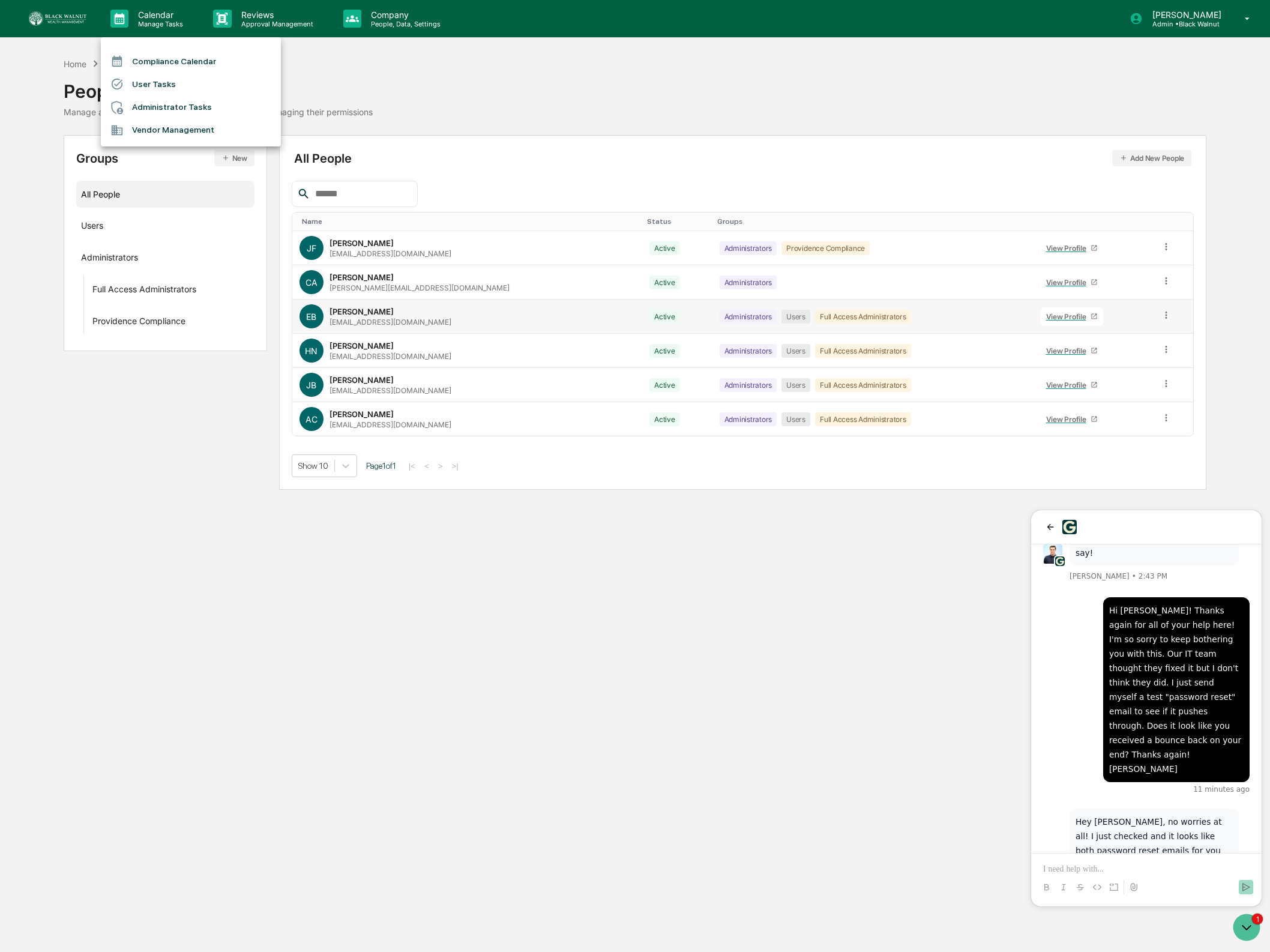
scroll to position [1138, 0]
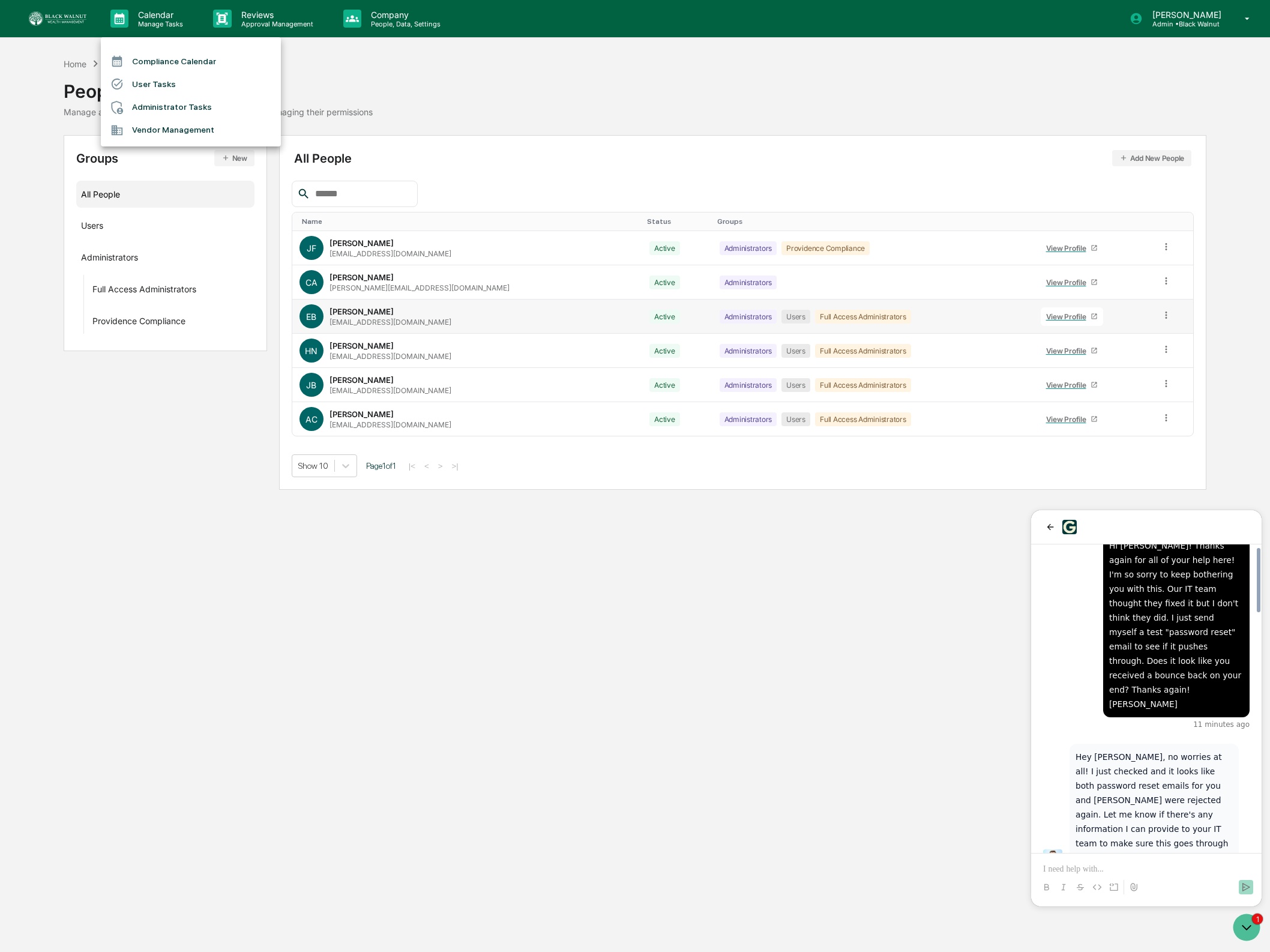
click at [436, 92] on div at bounding box center [635, 476] width 1270 height 952
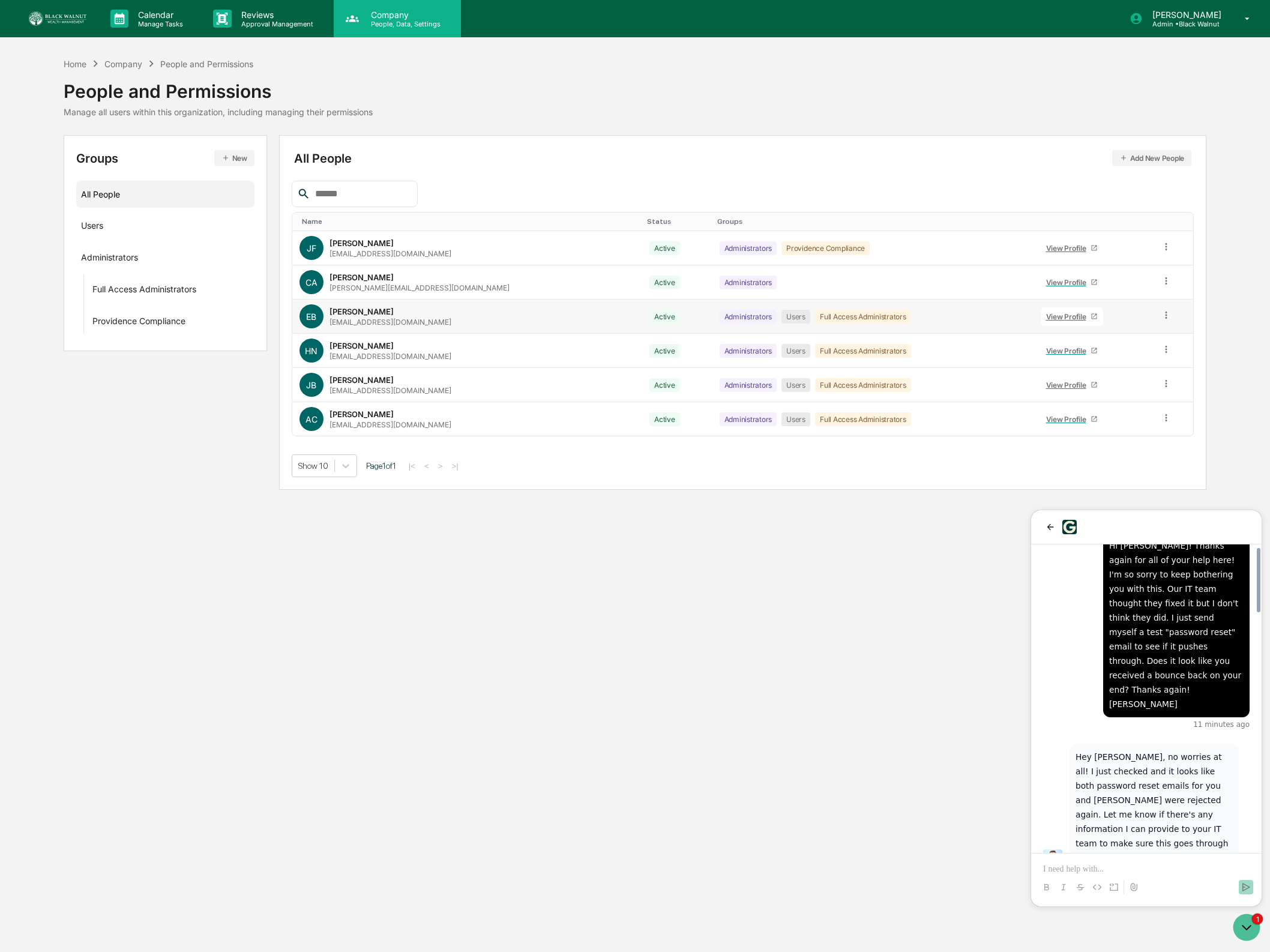
click at [395, 31] on div "Company People, Data, Settings" at bounding box center [397, 18] width 128 height 37
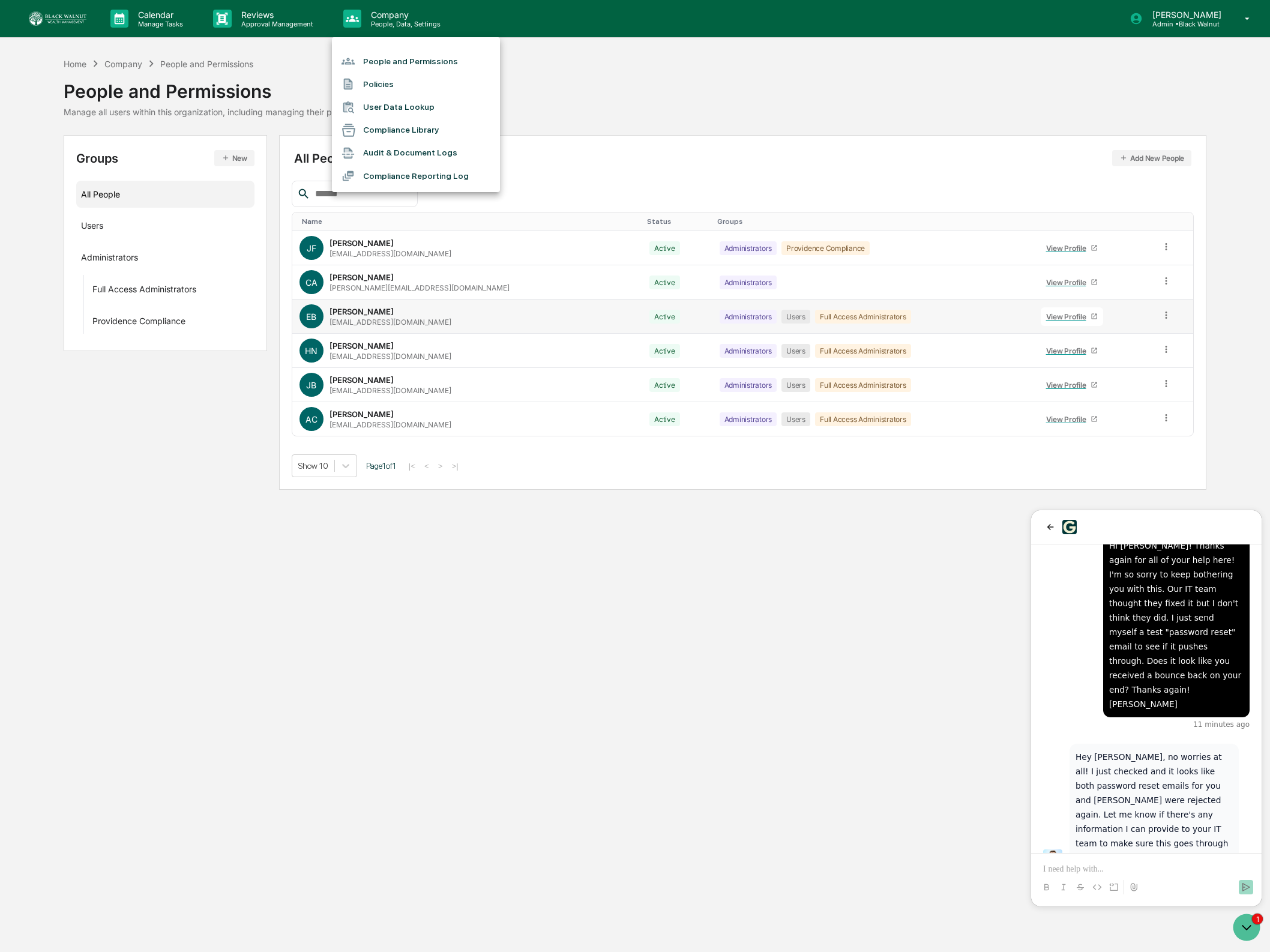
click at [407, 128] on li "Compliance Library" at bounding box center [415, 130] width 168 height 23
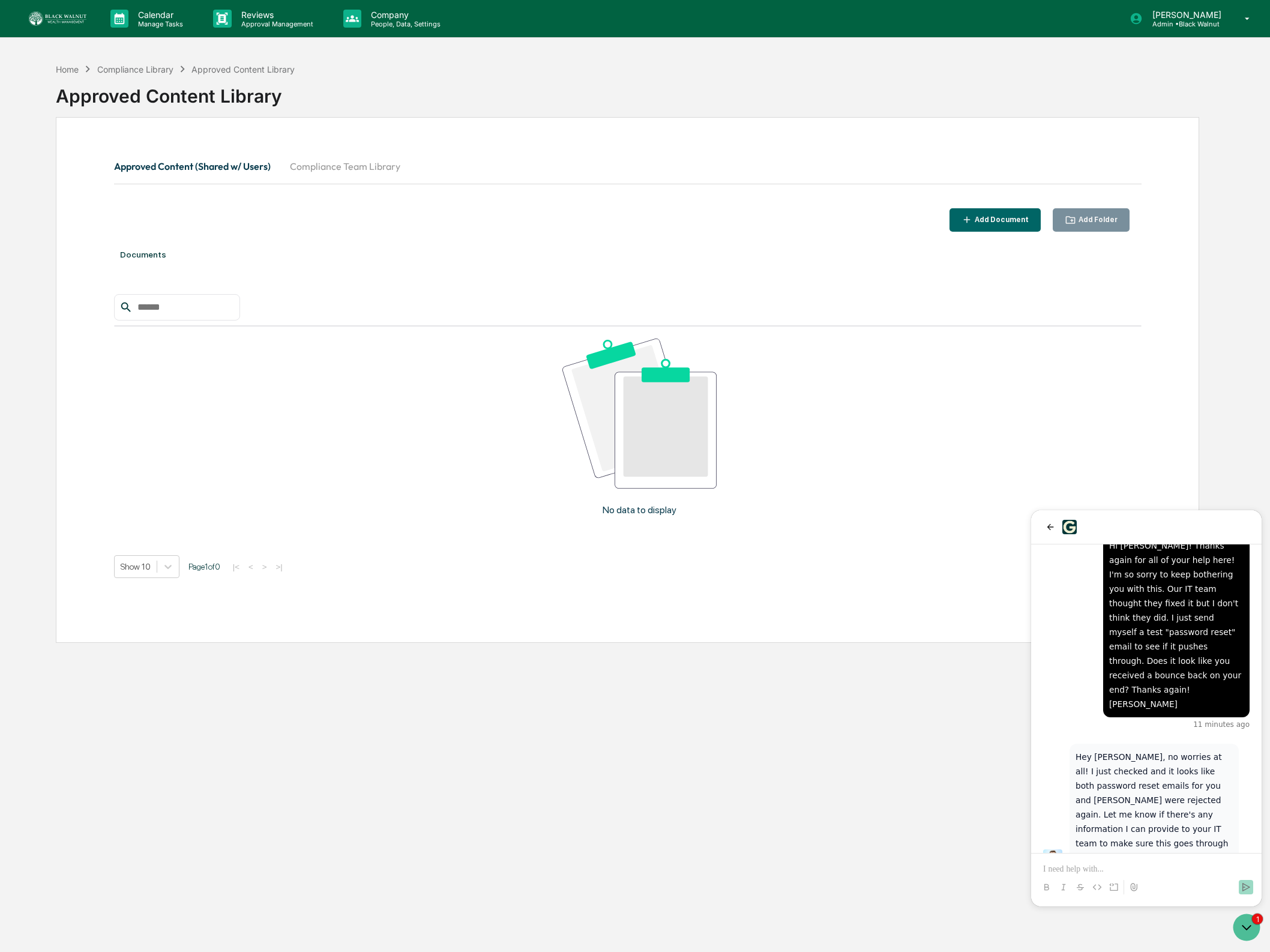
click at [375, 172] on button "Compliance Team Library" at bounding box center [344, 166] width 129 height 29
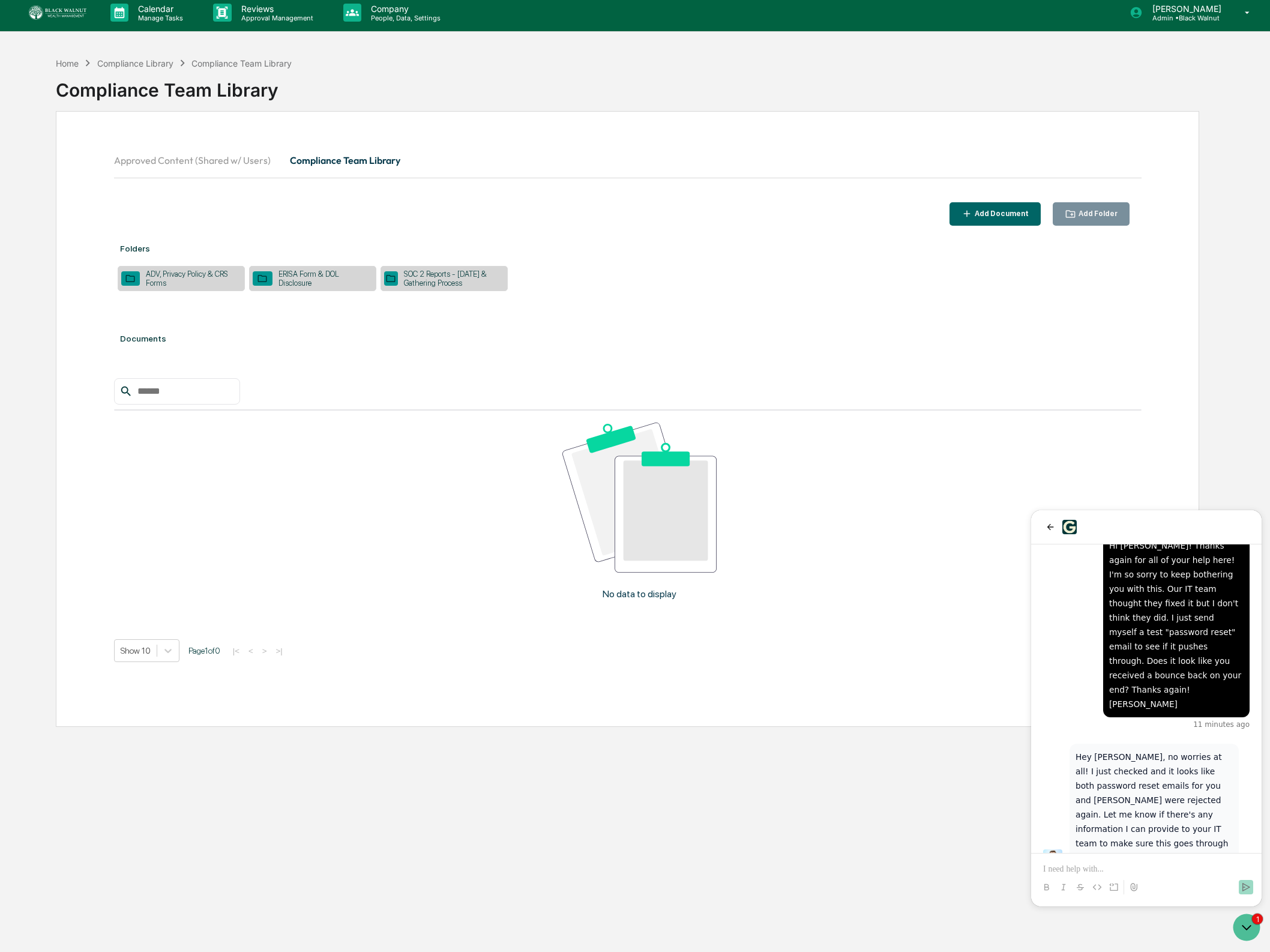
scroll to position [4, 0]
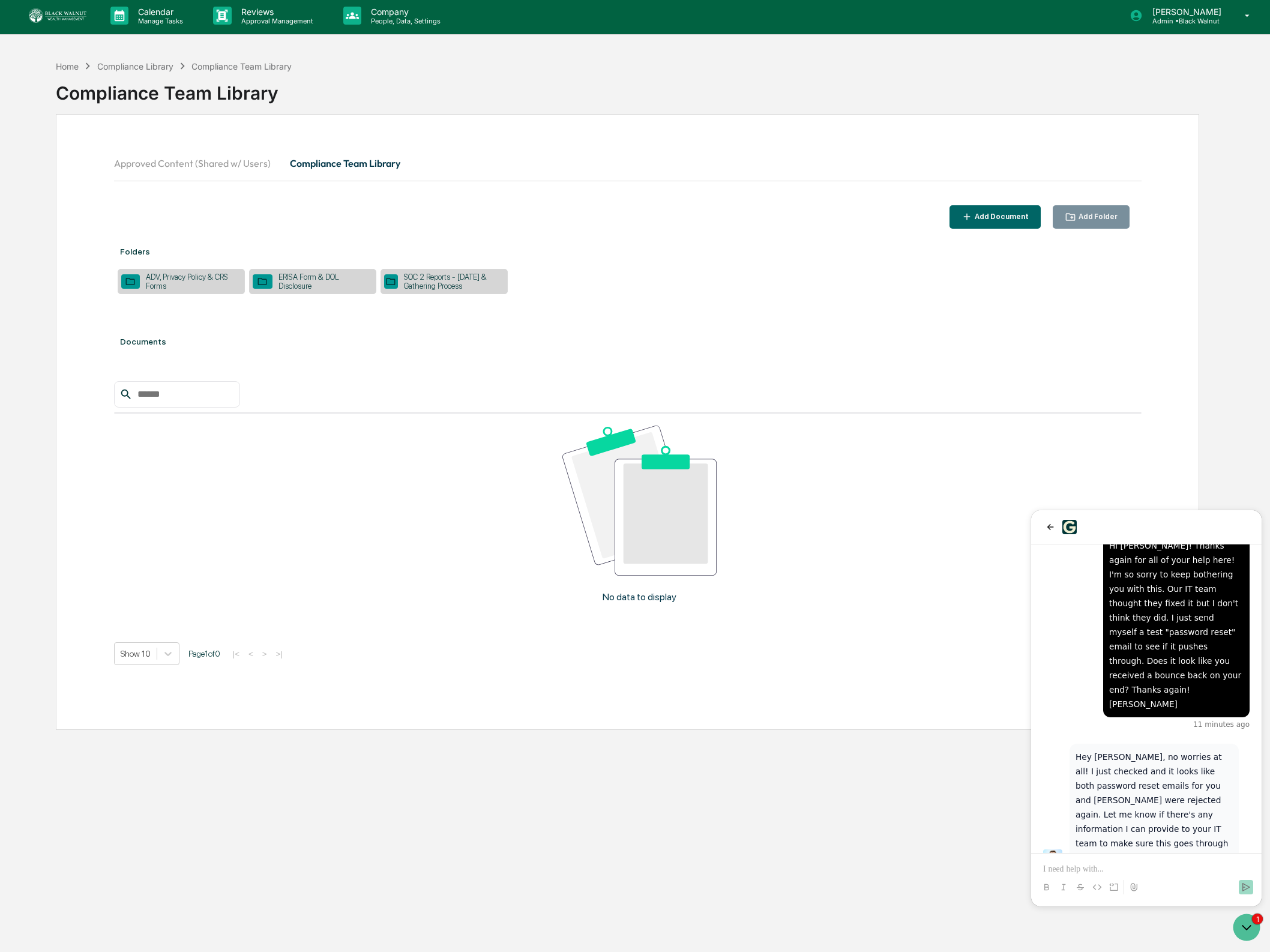
click at [304, 280] on div "ERISA Form & DOL Disclosure" at bounding box center [323, 282] width 100 height 18
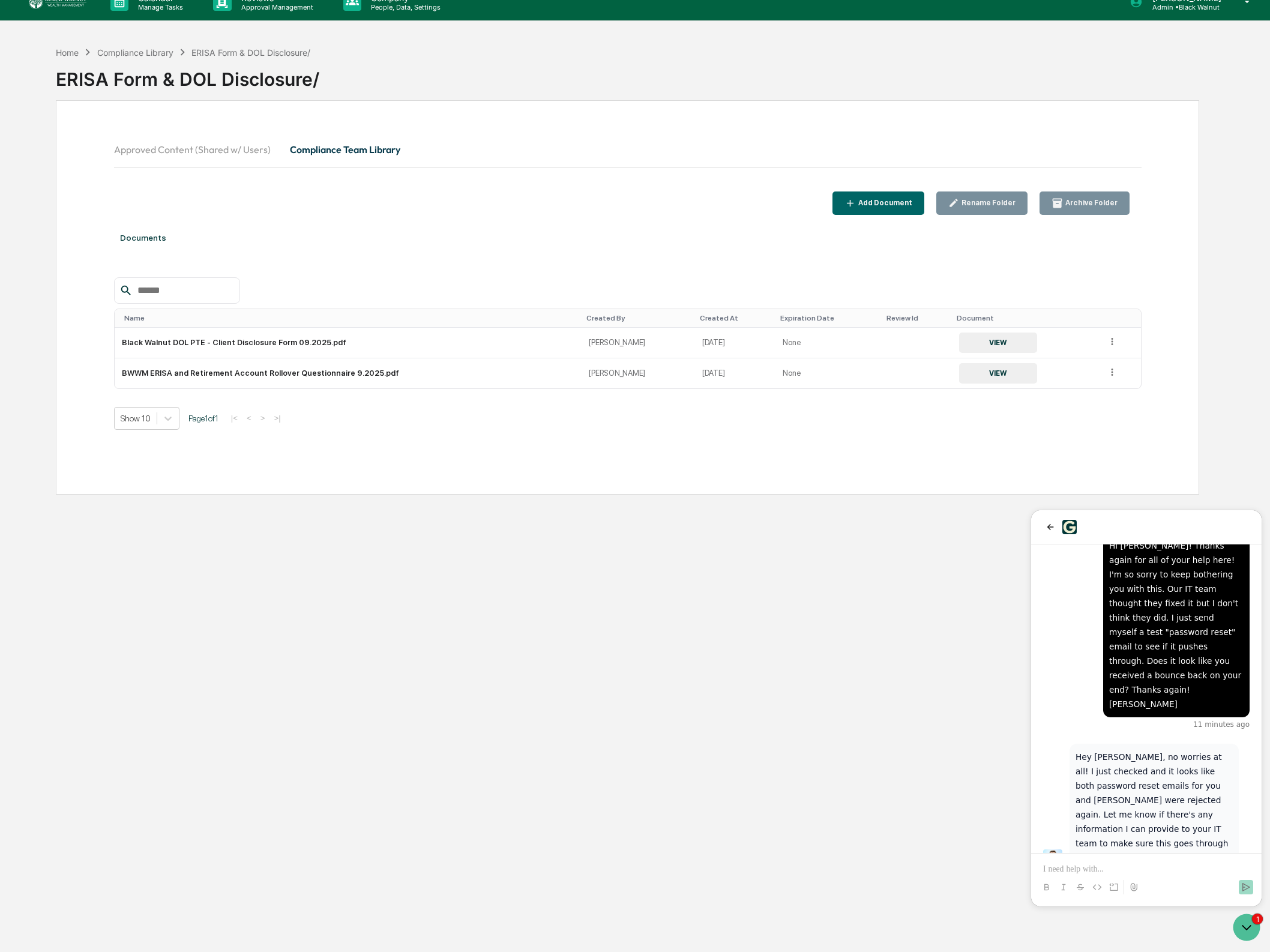
scroll to position [18, 0]
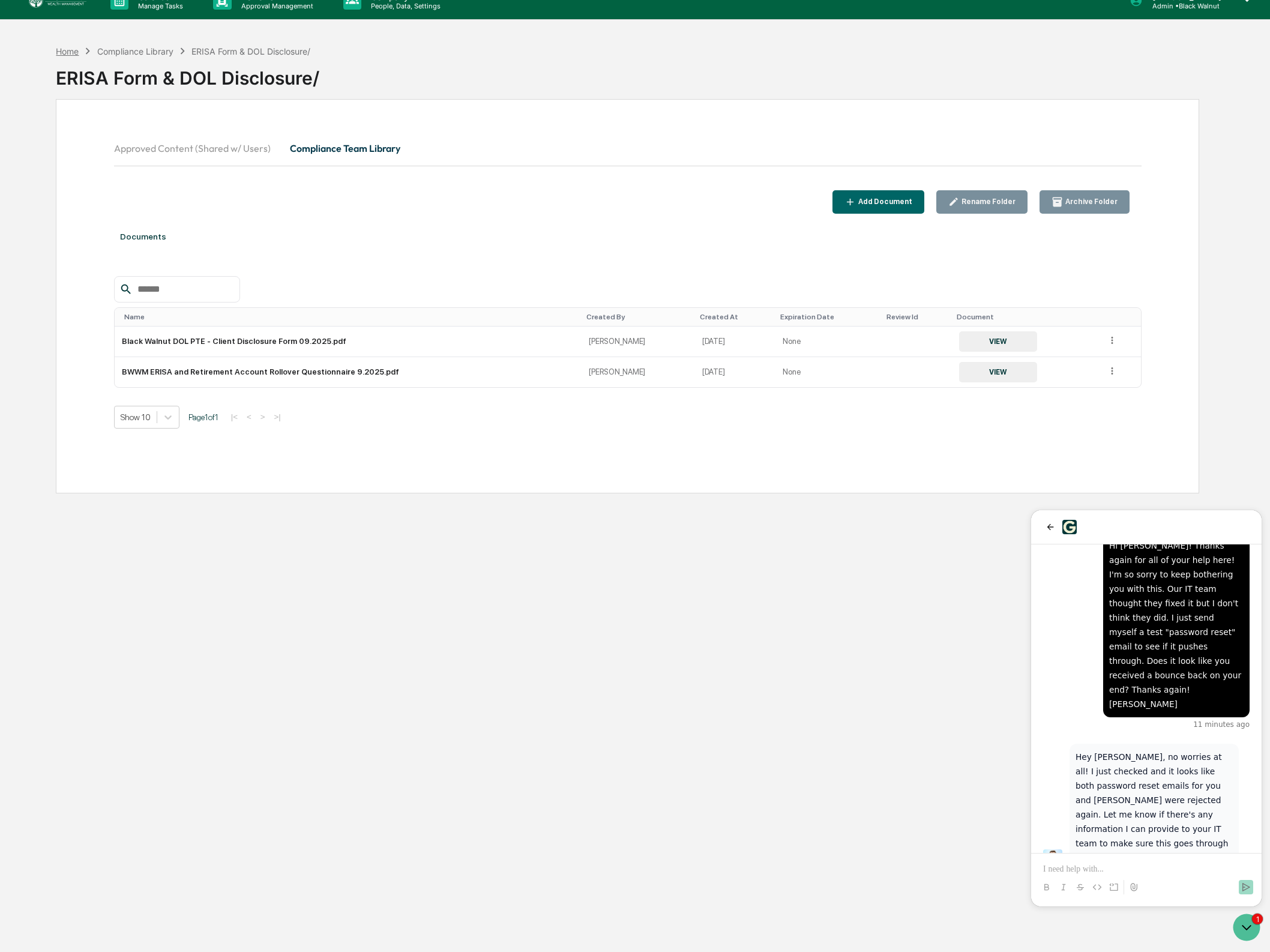
click at [73, 50] on div "Home" at bounding box center [67, 52] width 23 height 11
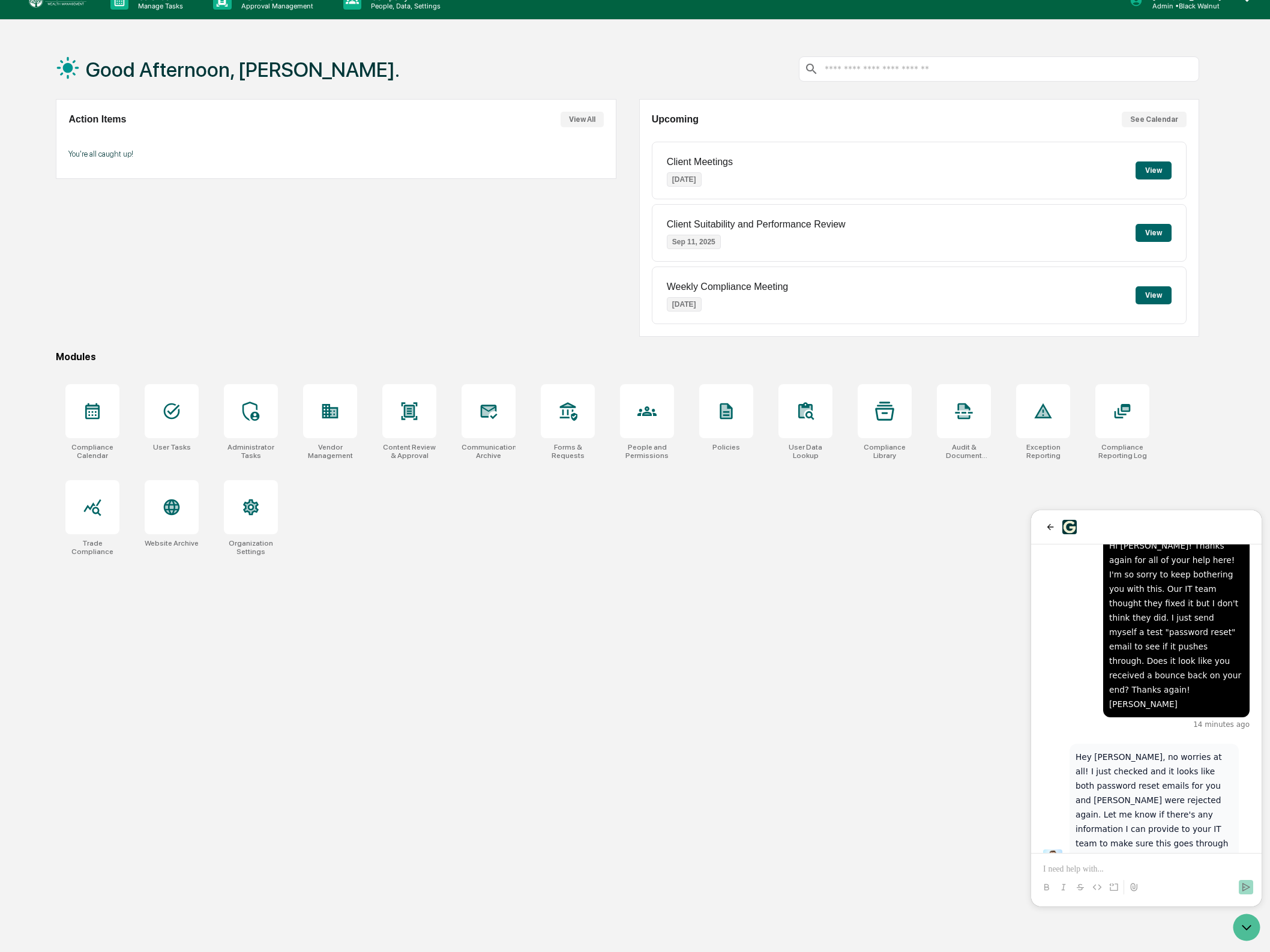
click at [1246, 911] on div "Good Afternoon, [PERSON_NAME]. Action Items View All You're all caught up! Upco…" at bounding box center [635, 515] width 1270 height 952
click at [1246, 920] on icon "Open customer support" at bounding box center [1246, 927] width 30 height 30
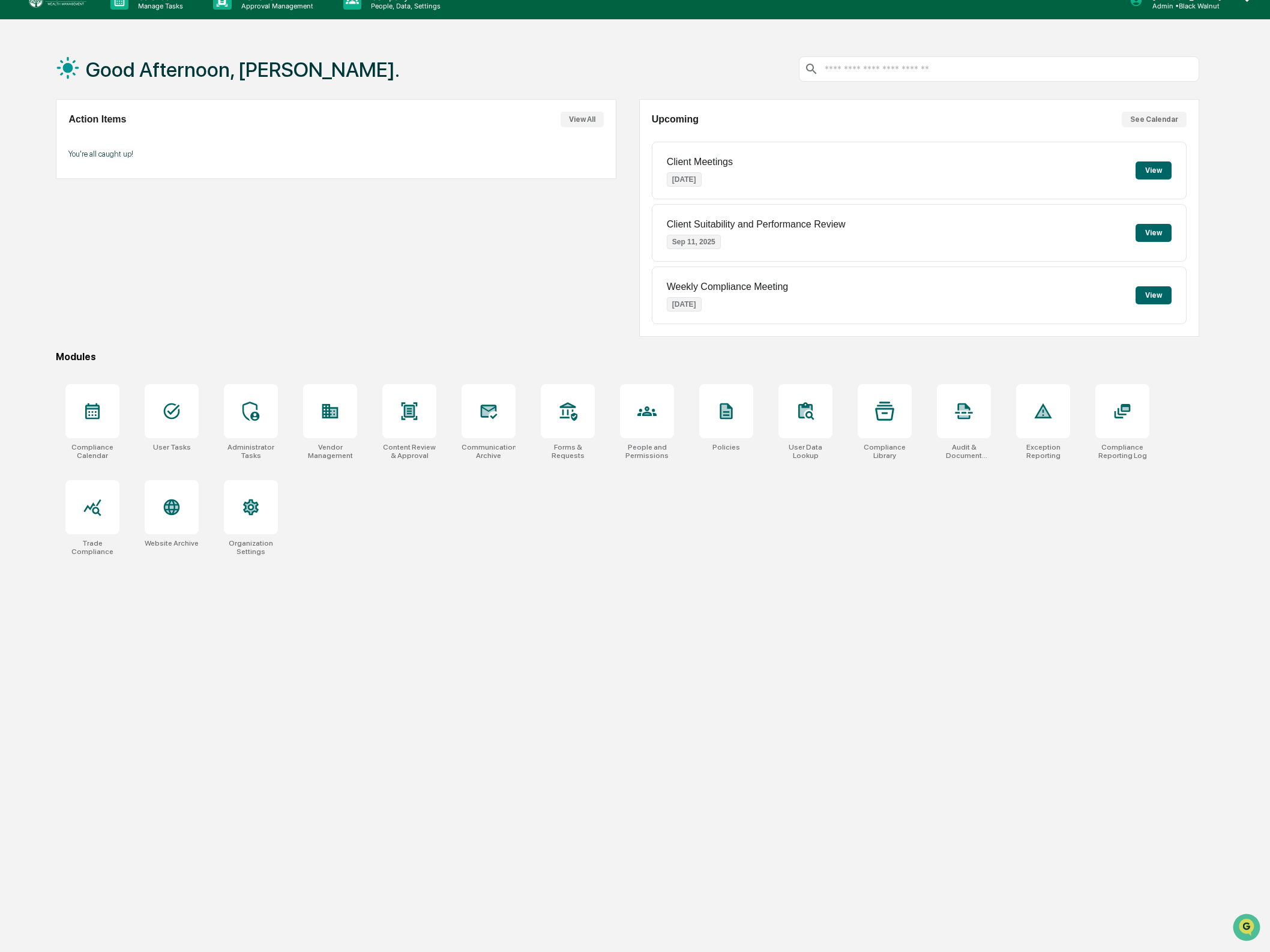
click at [571, 648] on div "Good Afternoon, [PERSON_NAME]. Action Items View All You're all caught up! Upco…" at bounding box center [627, 515] width 1178 height 952
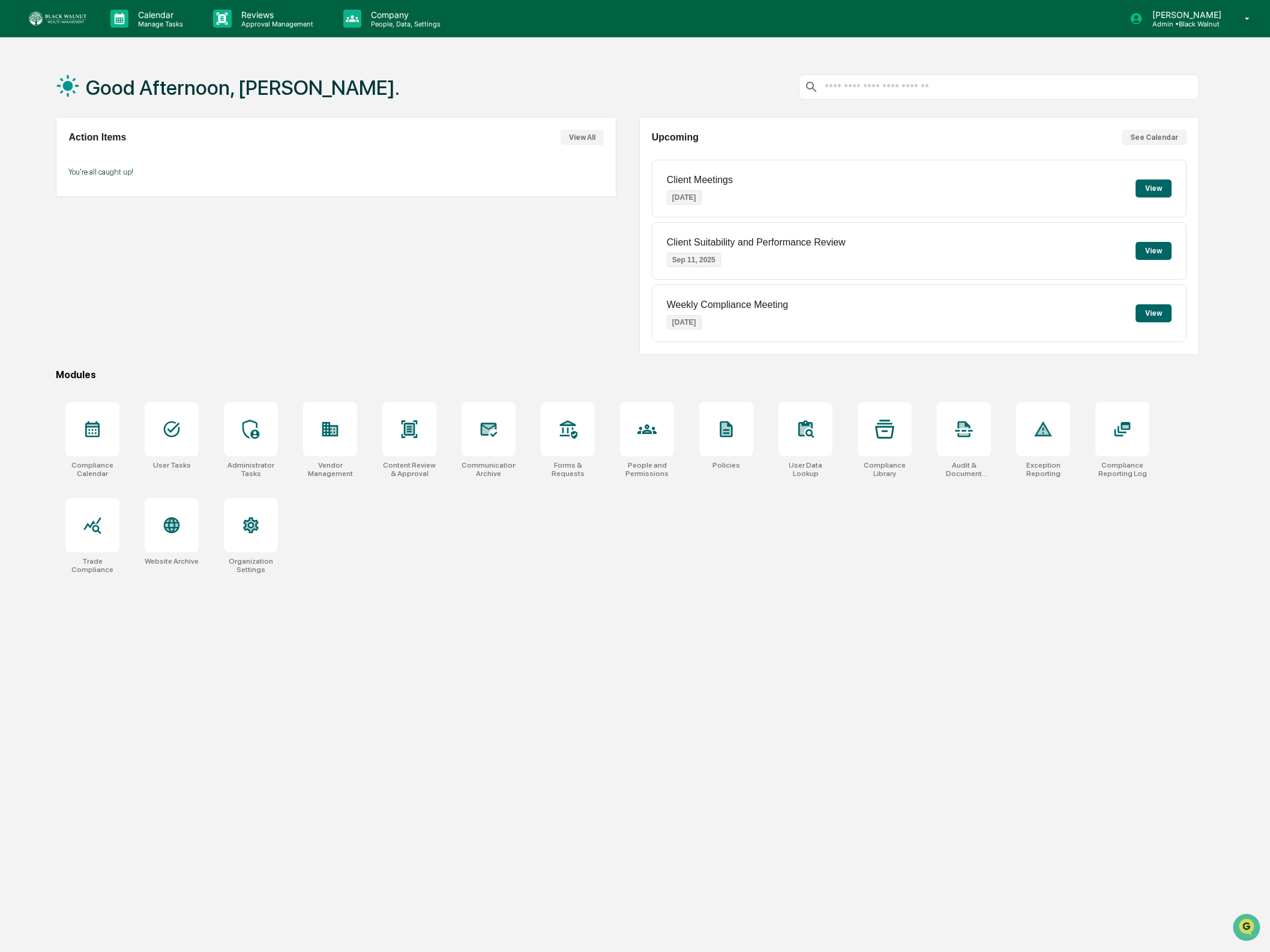
click at [48, 27] on link at bounding box center [65, 18] width 72 height 37
click at [460, 271] on div "Action Items View All You're all caught up!" at bounding box center [335, 236] width 560 height 238
click at [951, 522] on div "Compliance Calendar User Tasks Administrator Tasks Vendor Management Content Re…" at bounding box center [627, 487] width 1142 height 186
